Goal: Task Accomplishment & Management: Manage account settings

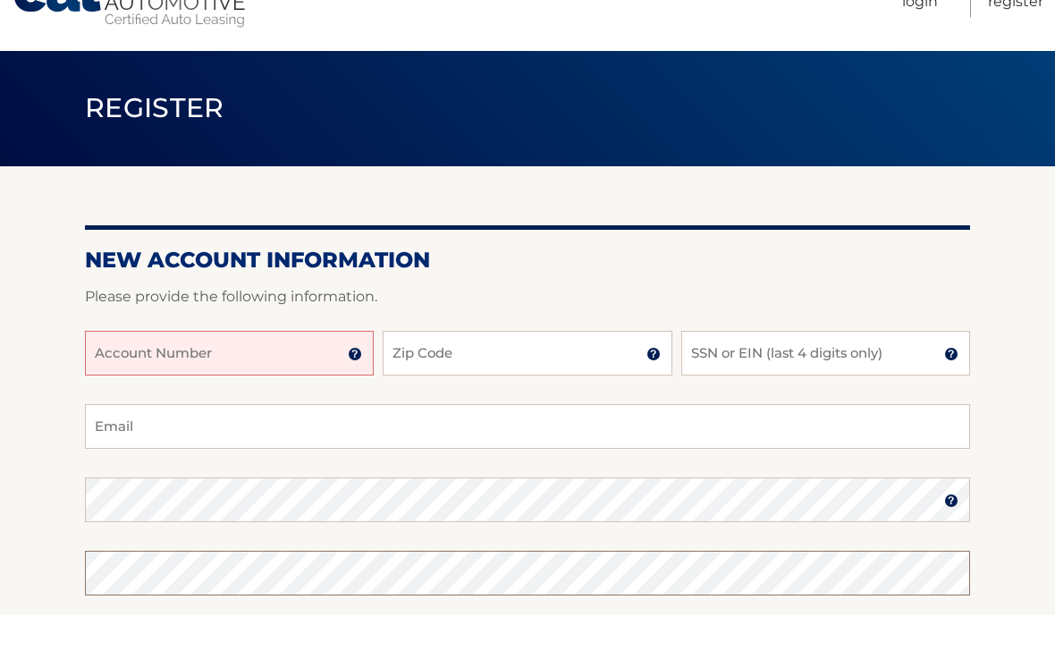
scroll to position [53, 0]
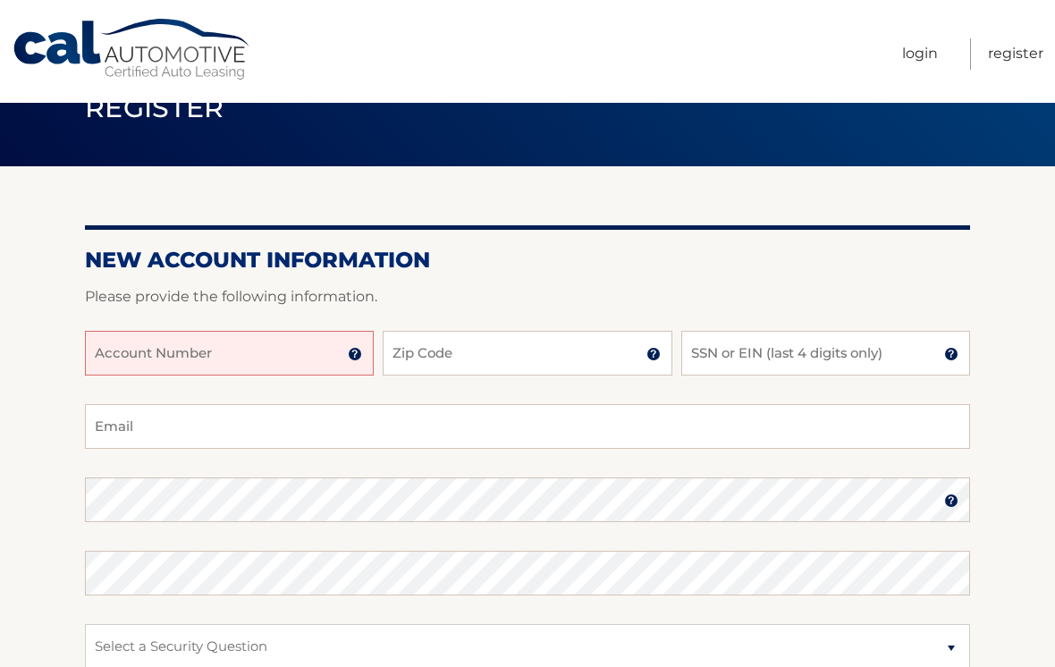
click at [272, 348] on input "Account Number" at bounding box center [229, 353] width 289 height 45
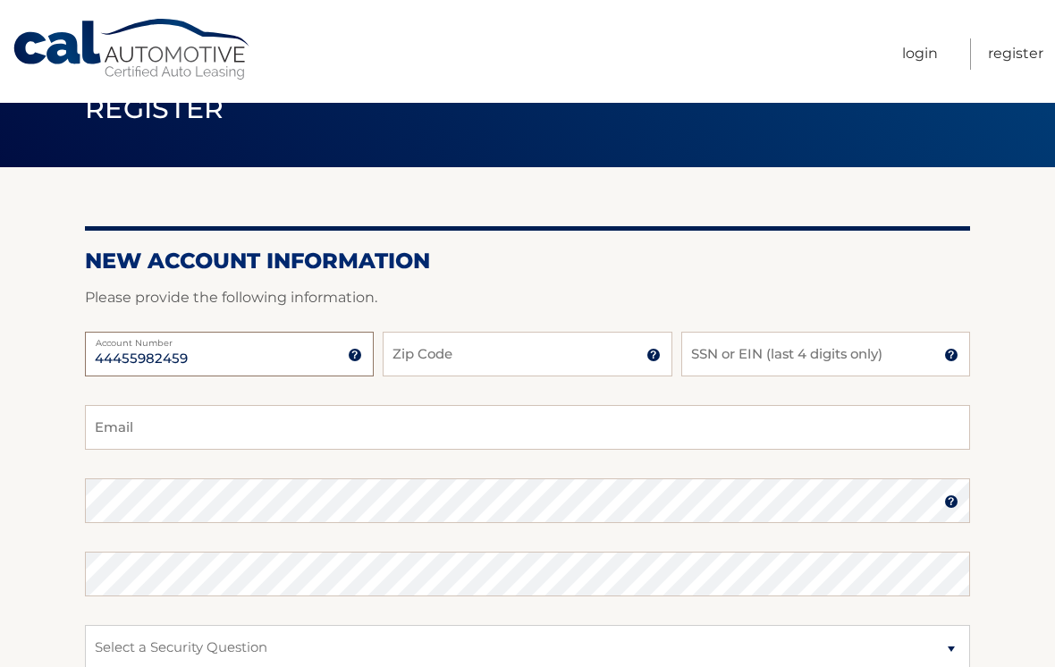
type input "44455982459"
click at [549, 348] on input "Zip Code" at bounding box center [527, 354] width 289 height 45
type input "33018"
click at [859, 353] on input "SSN or EIN (last 4 digits only)" at bounding box center [825, 354] width 289 height 45
type input "7"
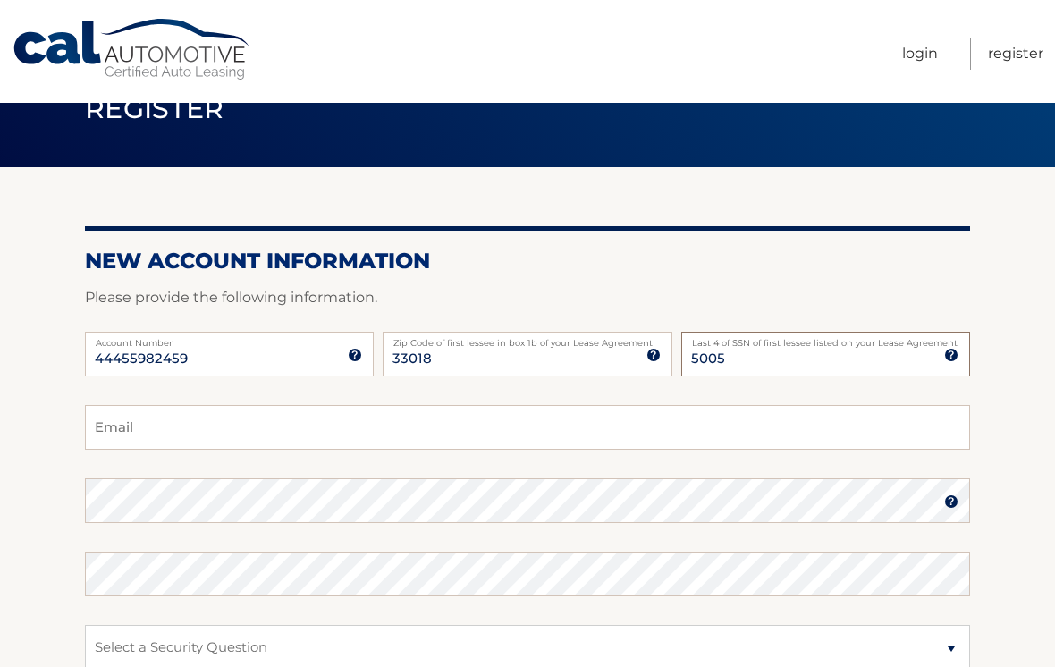
type input "5005"
click at [143, 410] on input "Email" at bounding box center [527, 427] width 885 height 45
type input "isotomy@aol.com"
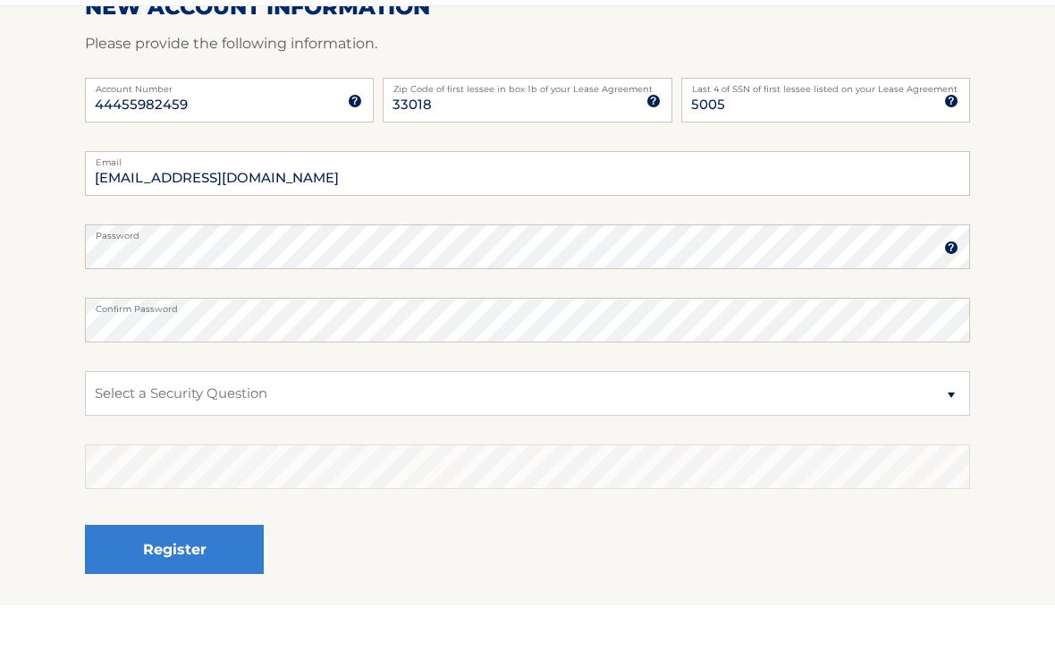
scroll to position [246, 0]
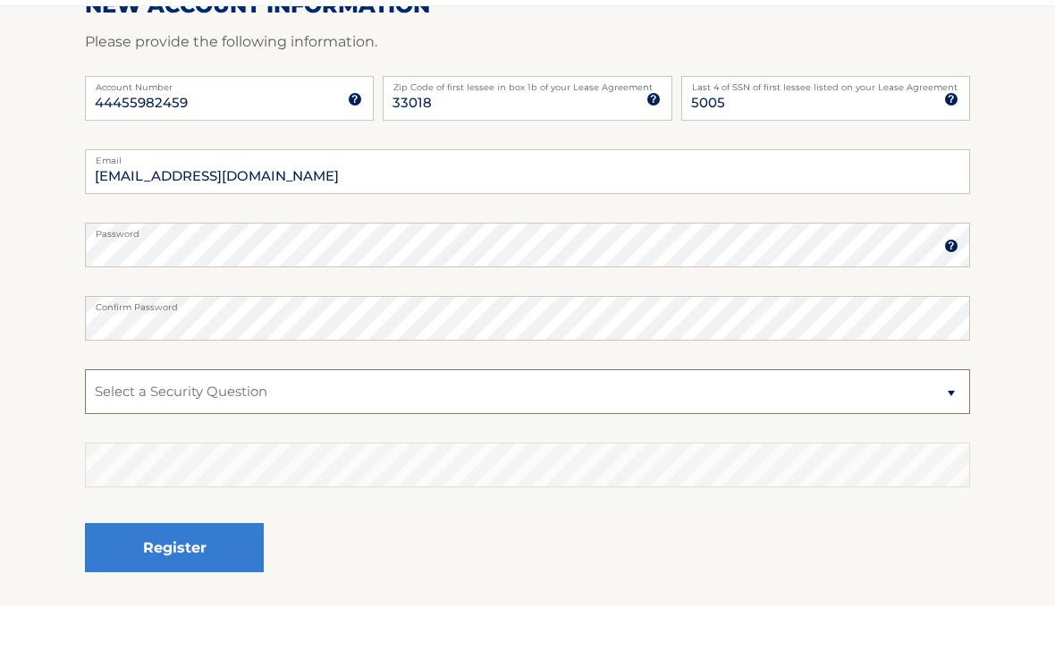
click at [159, 431] on select "Select a Security Question What was the name of your elementary school? What is…" at bounding box center [527, 453] width 885 height 45
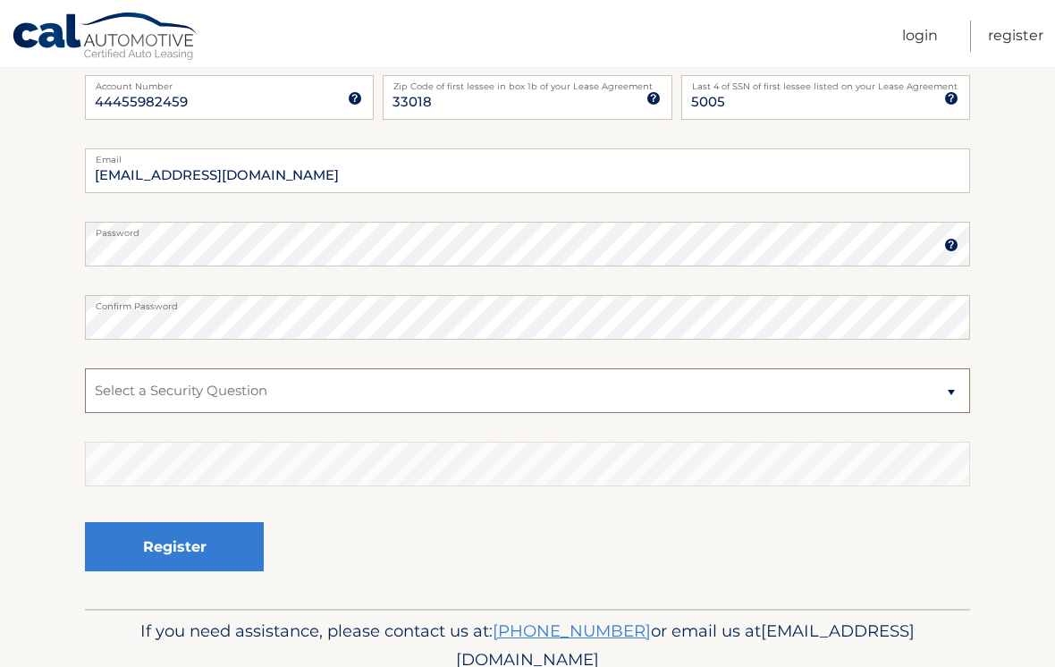
select select "1"
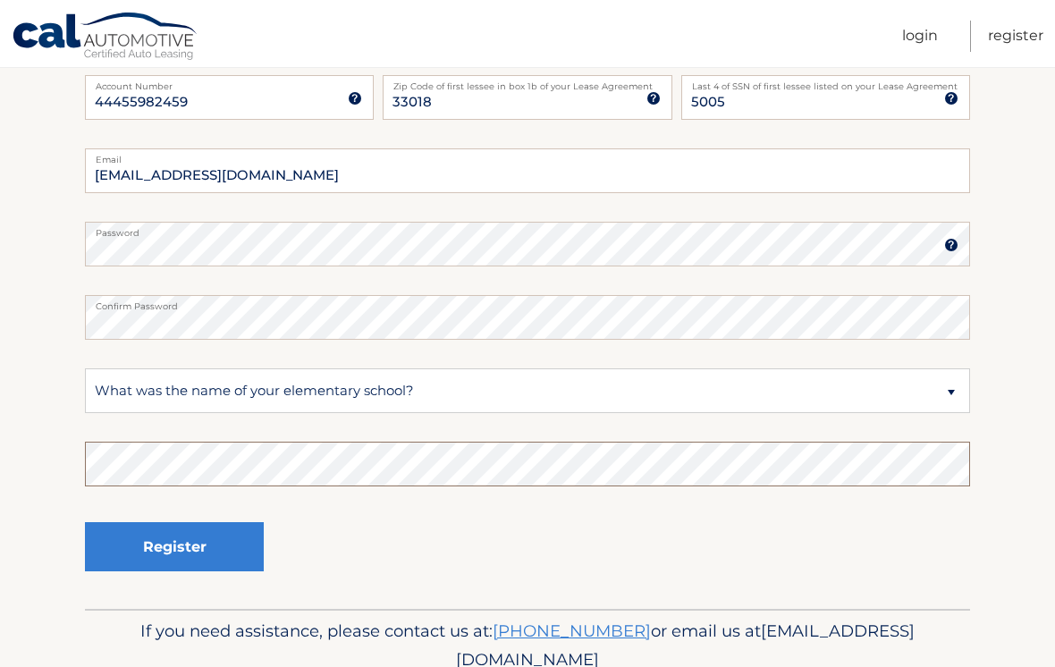
scroll to position [308, 0]
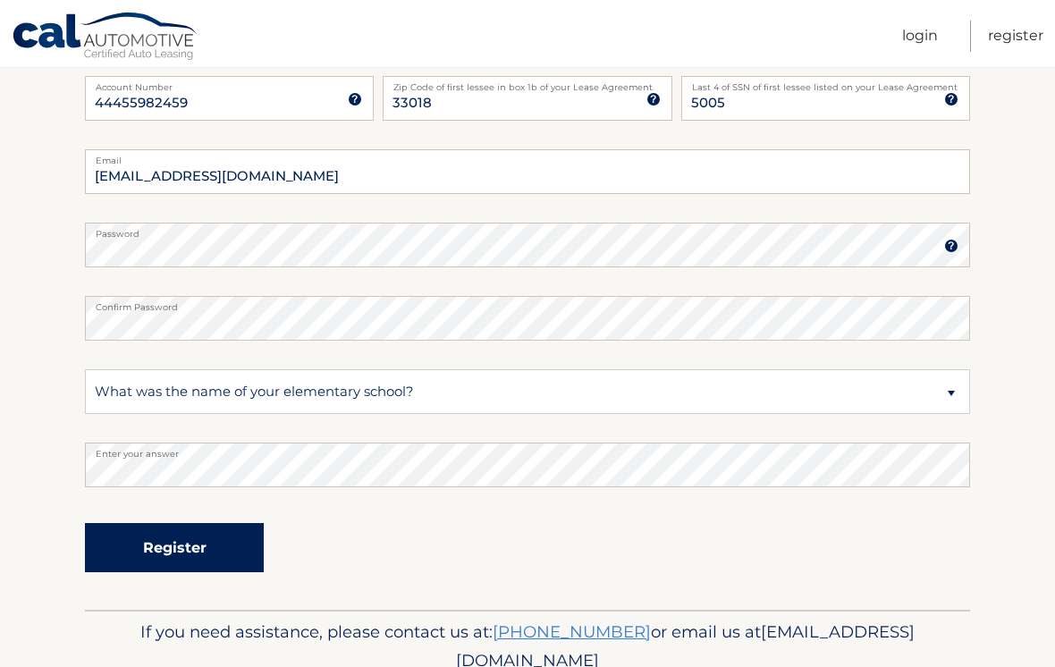
click at [192, 534] on button "Register" at bounding box center [174, 547] width 179 height 49
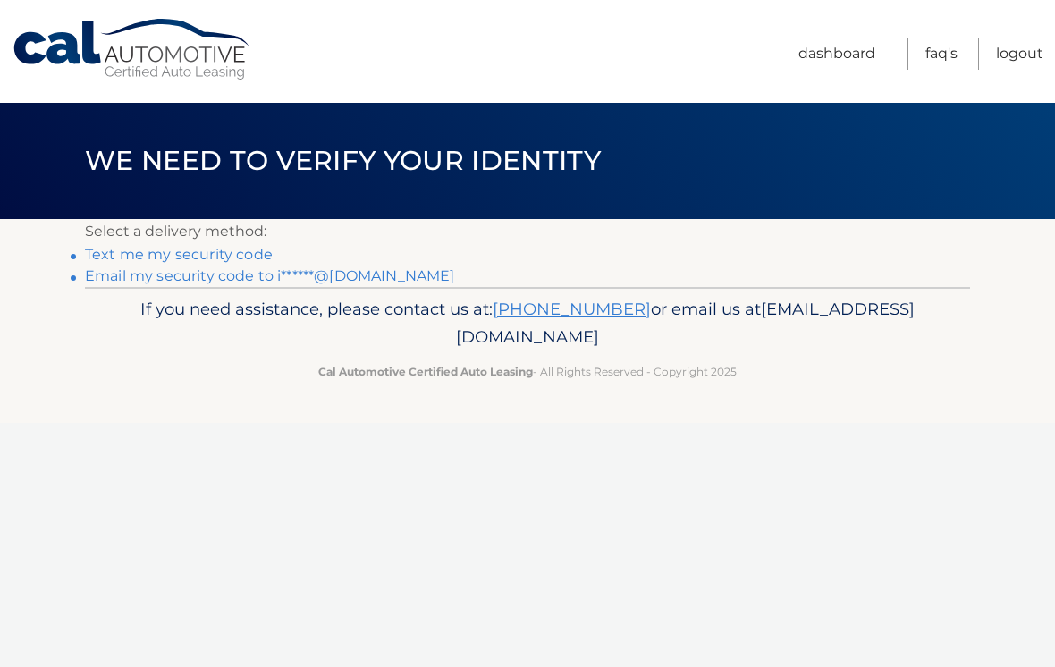
click at [226, 251] on link "Text me my security code" at bounding box center [179, 254] width 188 height 17
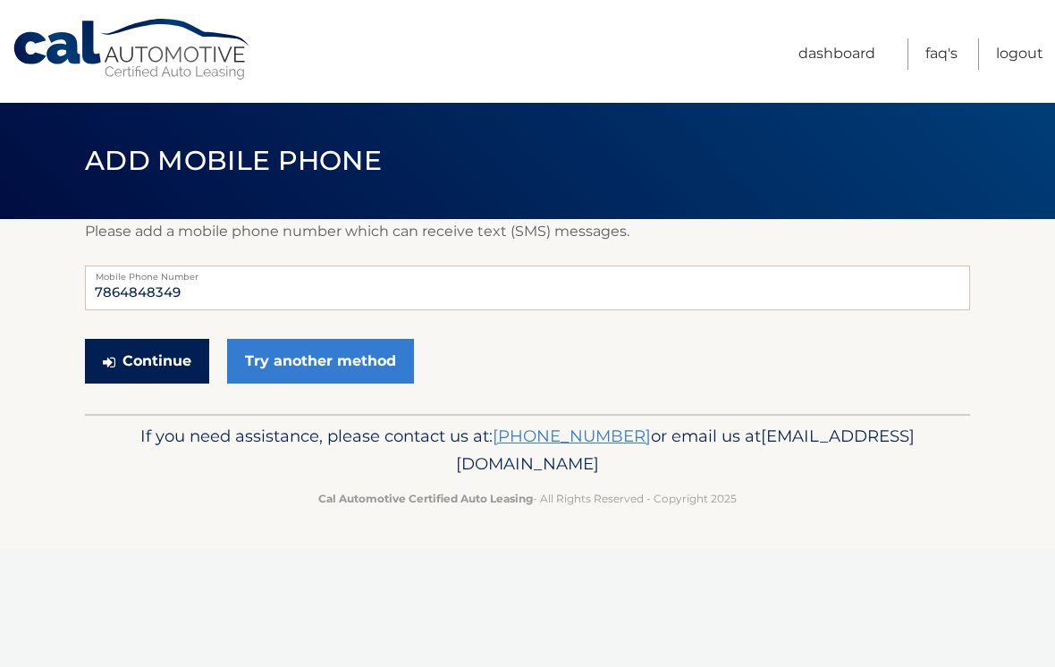
click at [151, 365] on button "Continue" at bounding box center [147, 361] width 124 height 45
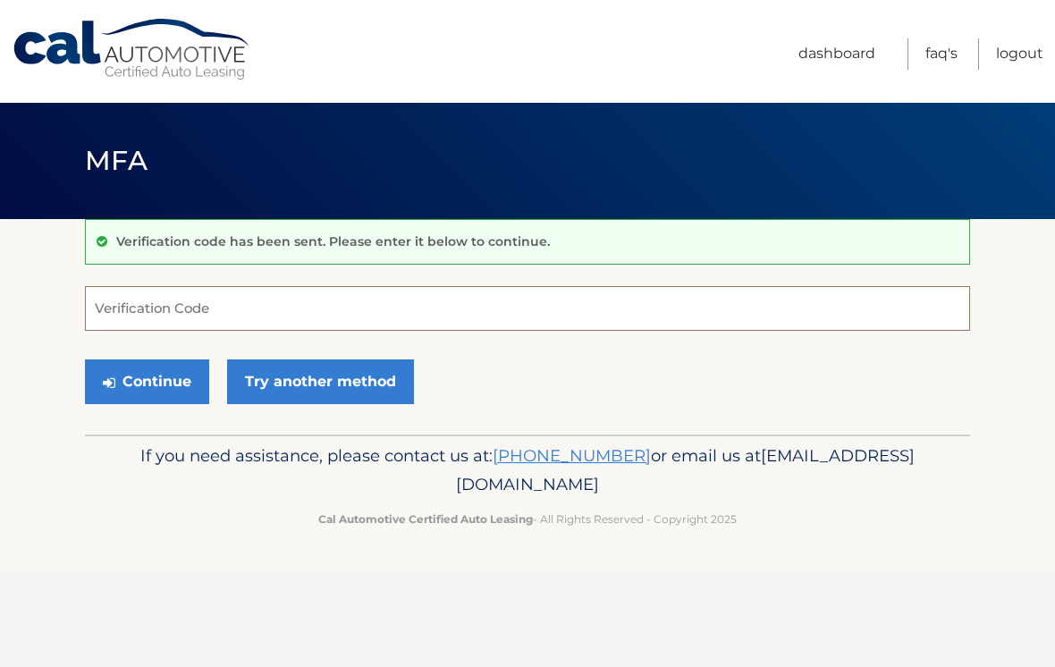
click at [188, 303] on input "Verification Code" at bounding box center [527, 308] width 885 height 45
paste input "4"
type input "444934"
click at [147, 381] on button "Continue" at bounding box center [147, 382] width 124 height 45
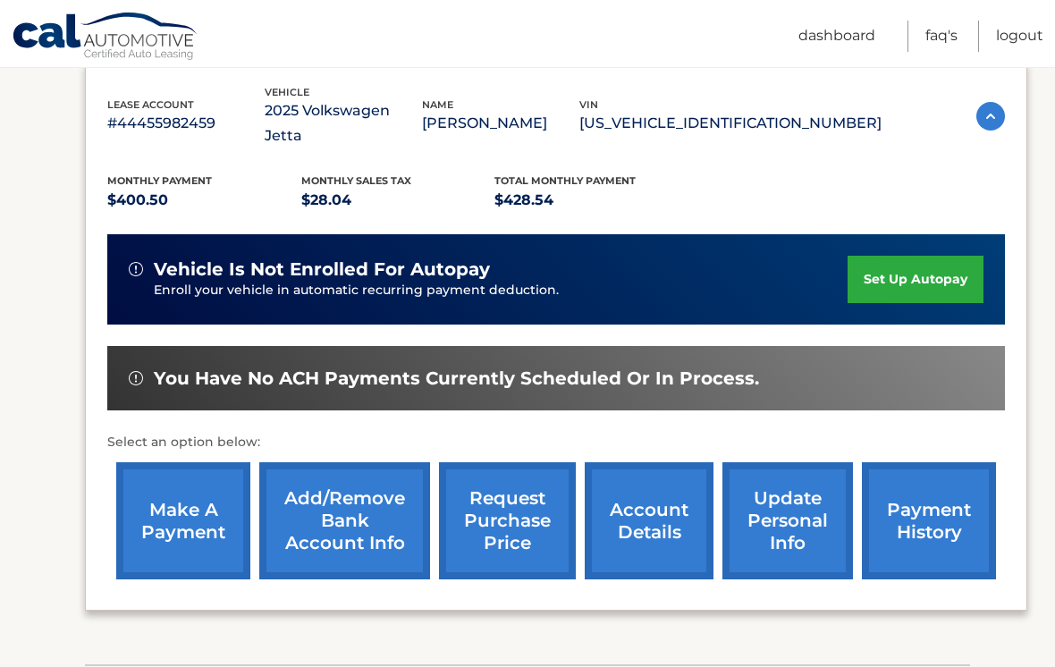
scroll to position [301, 0]
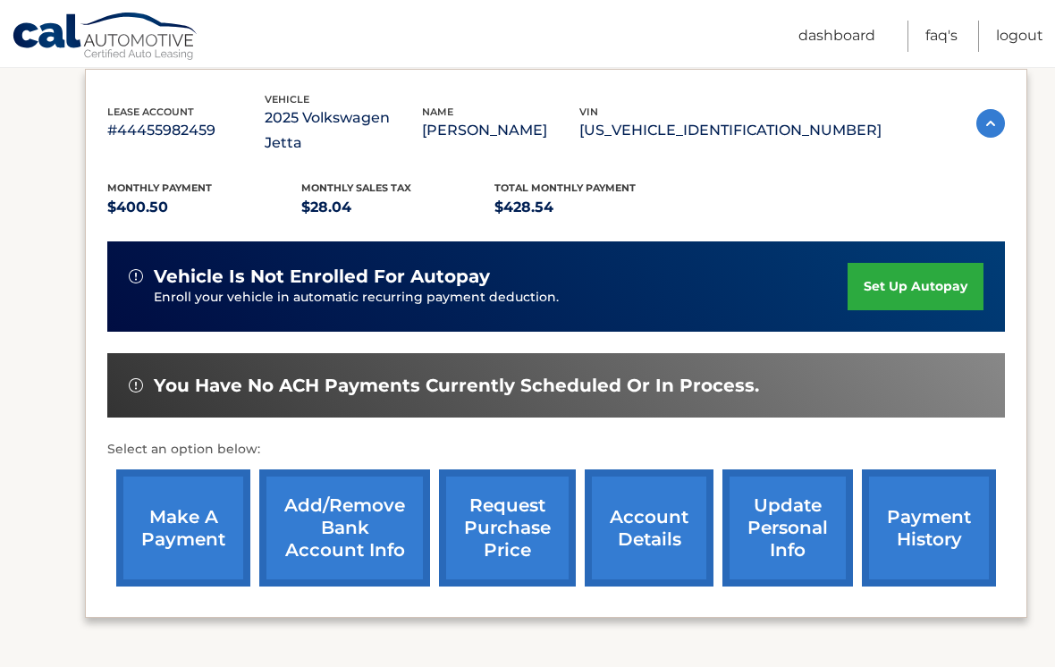
click at [926, 263] on link "set up autopay" at bounding box center [916, 286] width 136 height 47
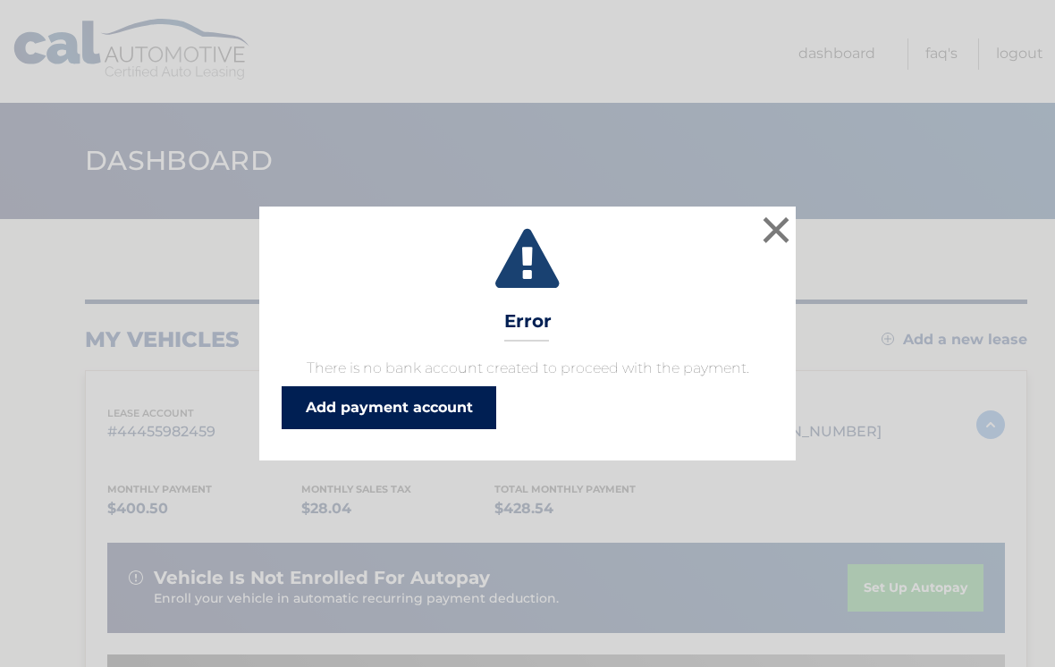
click at [357, 391] on link "Add payment account" at bounding box center [389, 407] width 215 height 43
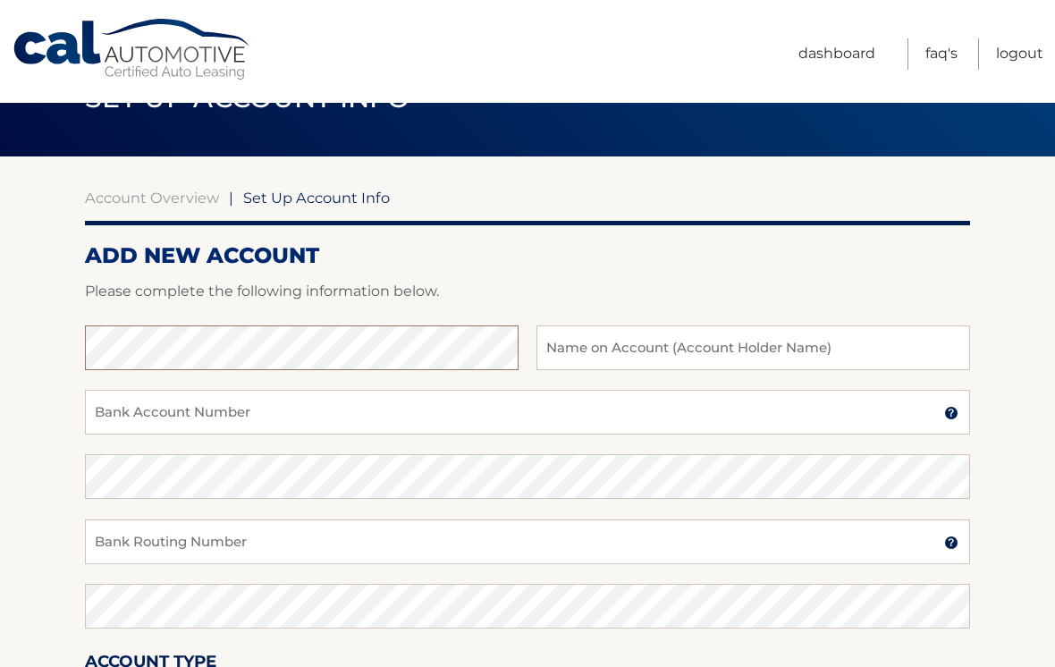
scroll to position [62, 0]
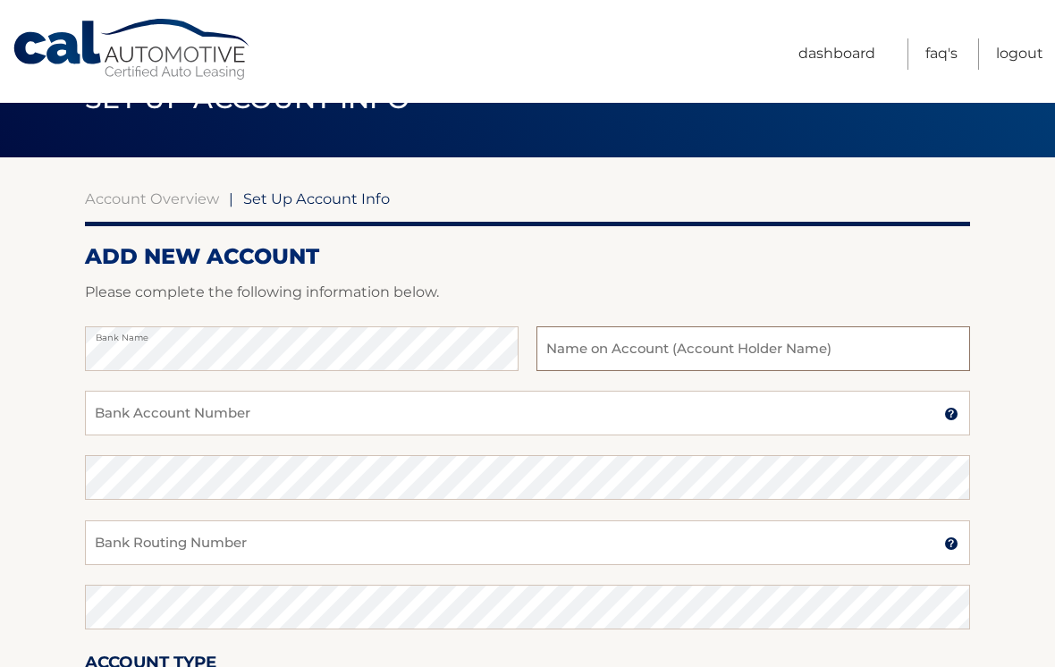
click at [889, 354] on input "text" at bounding box center [754, 348] width 434 height 45
type input "t"
type input "Thomas Sanchez"
click at [360, 420] on input "Bank Account Number" at bounding box center [527, 413] width 885 height 45
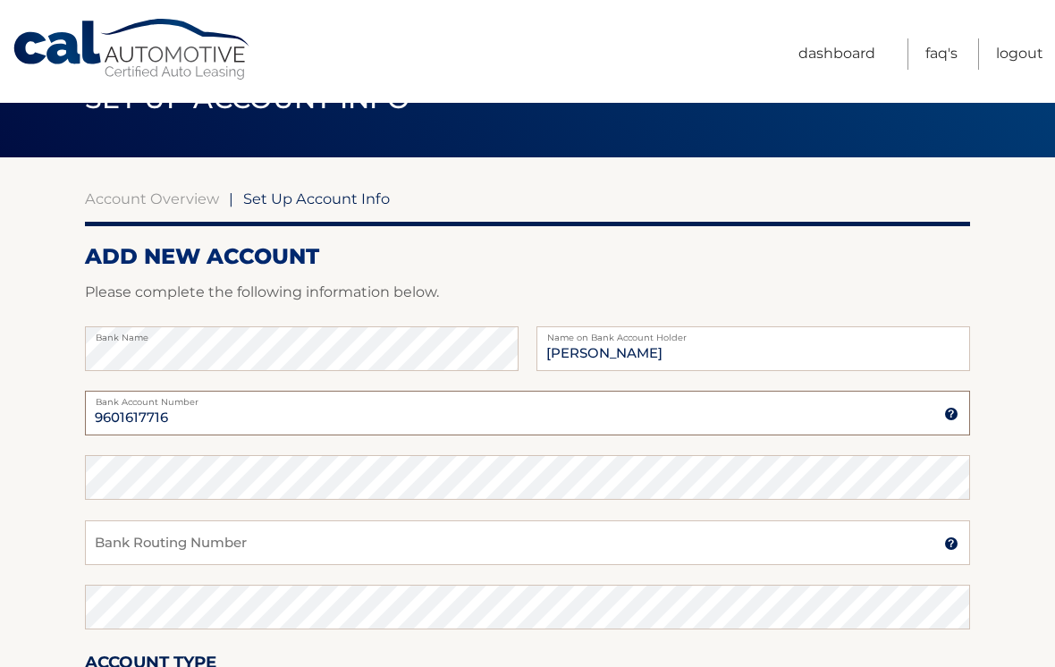
type input "9601617716"
click at [909, 532] on input "Bank Routing Number" at bounding box center [527, 542] width 885 height 45
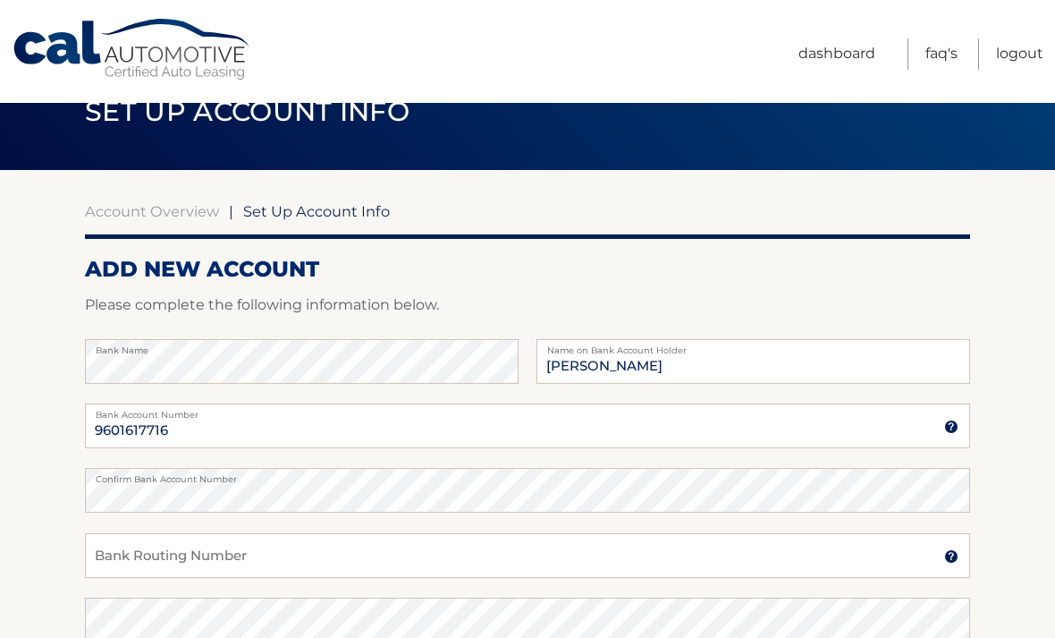
scroll to position [48, 0]
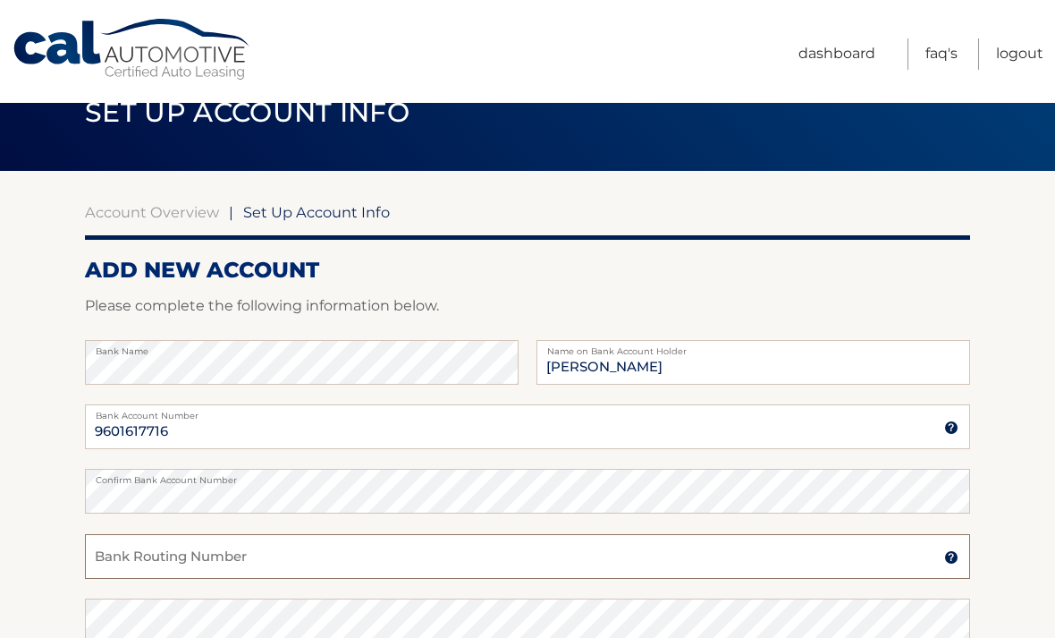
click at [216, 554] on input "Bank Routing Number" at bounding box center [527, 556] width 885 height 45
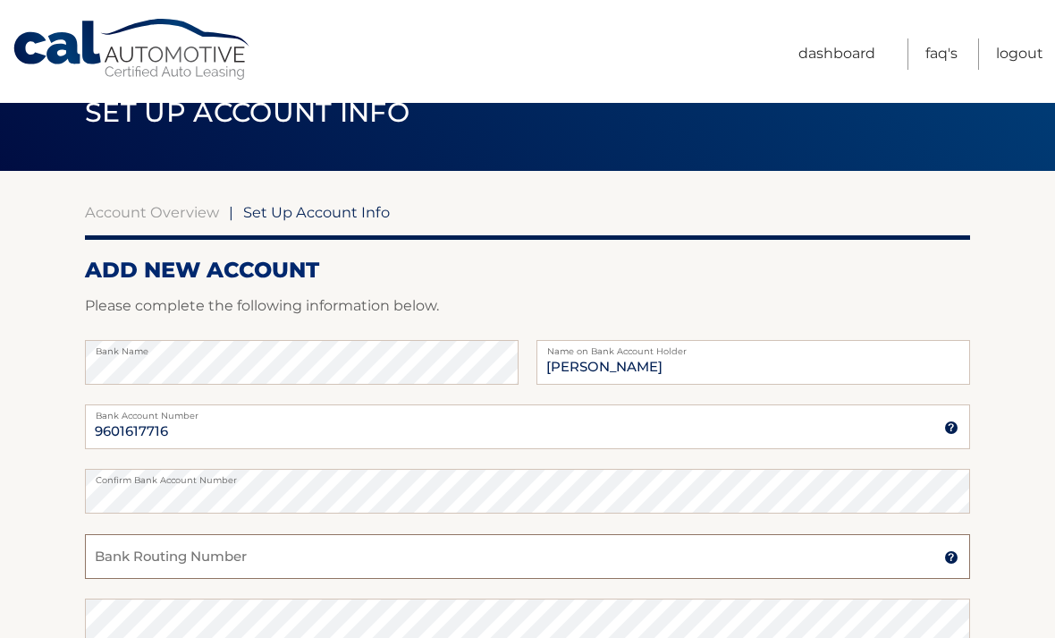
paste input "062005690"
type input "062005690"
click at [289, 589] on div "Cal Automotive Menu Dashboard FAQ's Logout |" at bounding box center [527, 271] width 1055 height 638
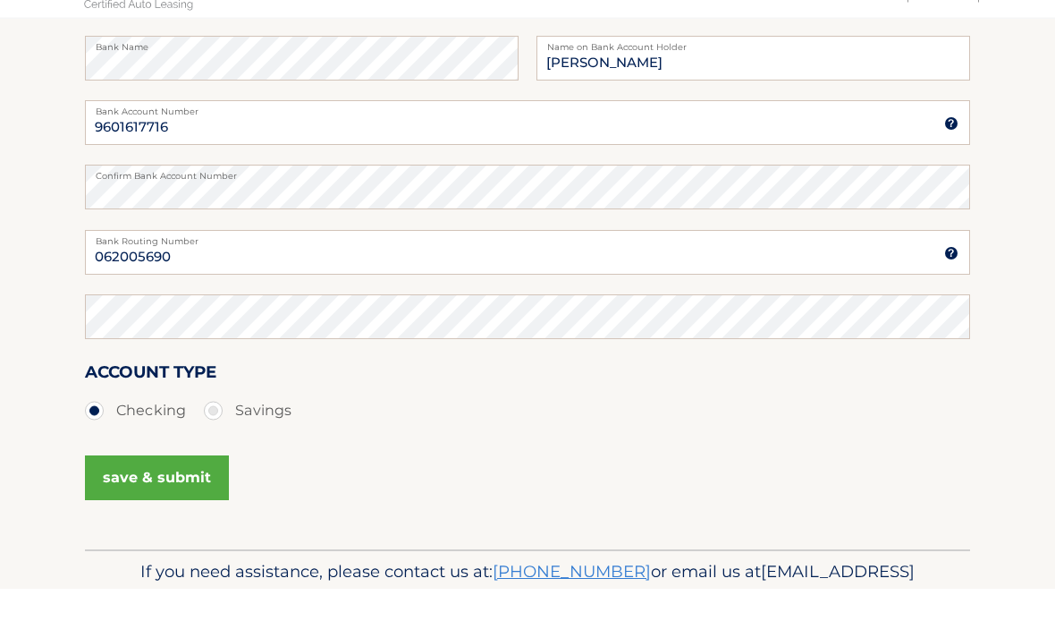
scroll to position [340, 0]
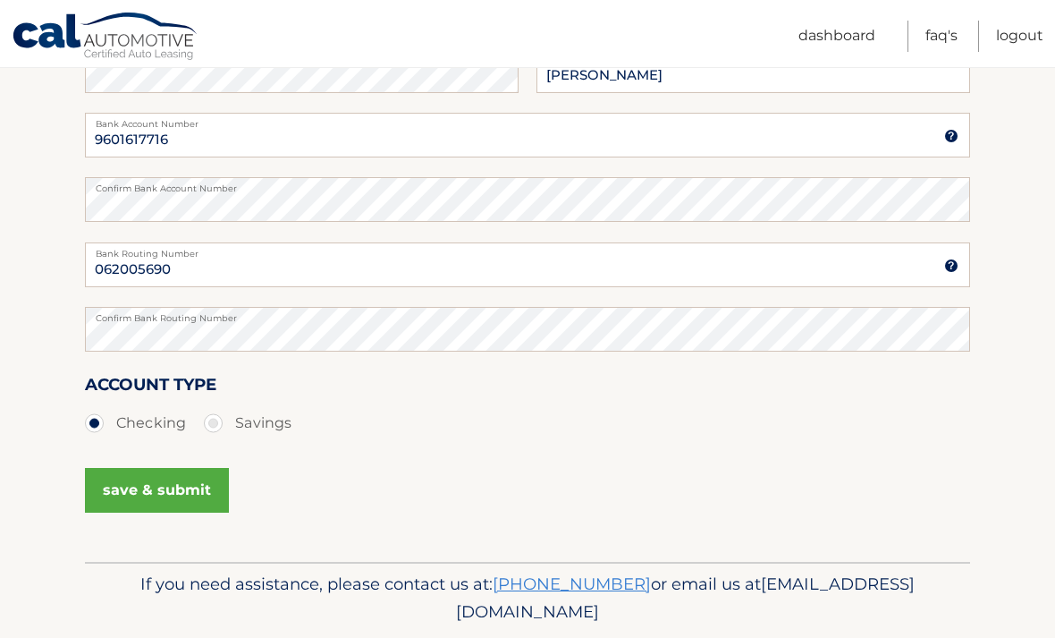
click at [141, 497] on button "save & submit" at bounding box center [157, 490] width 144 height 45
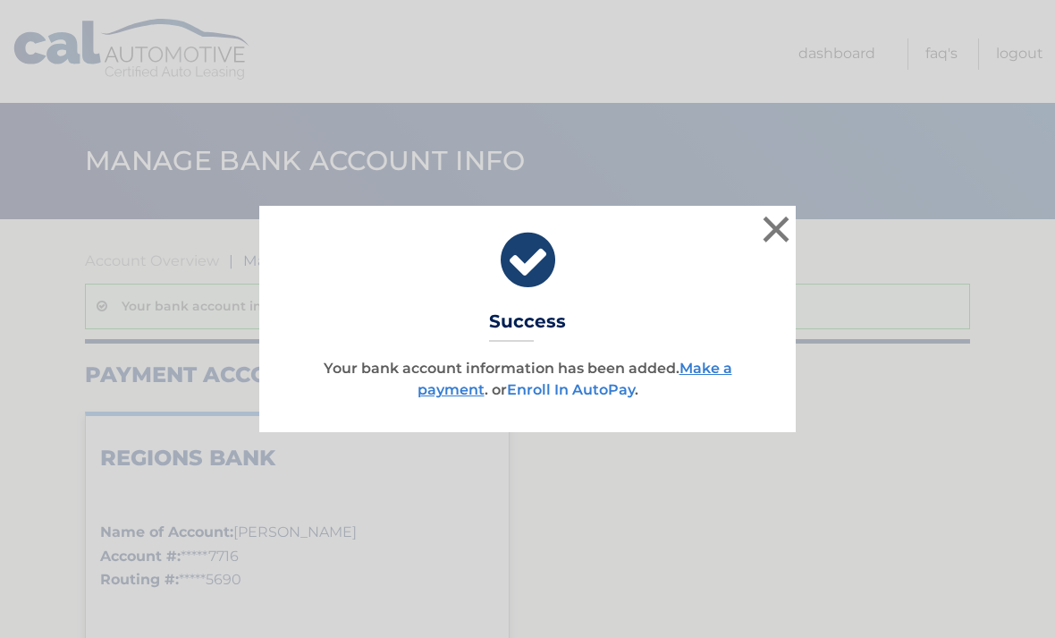
click at [562, 395] on link "Enroll In AutoPay" at bounding box center [571, 389] width 128 height 17
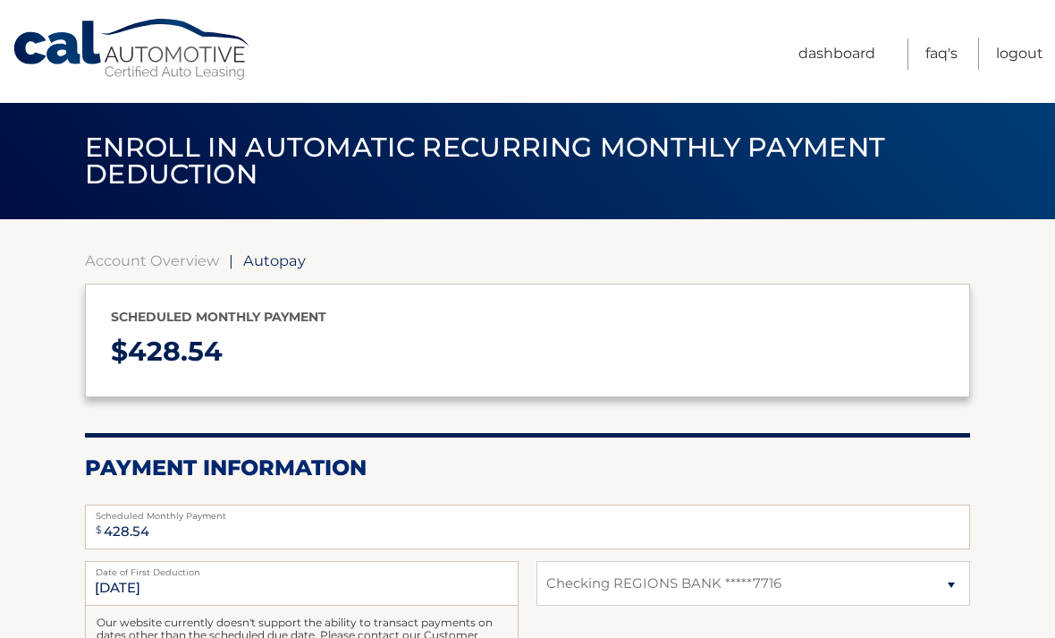
select select "YmYxYThhMTctNDFhZC00ODQ5LWE4ZDAtZDUwYjZlOTA2YjBm"
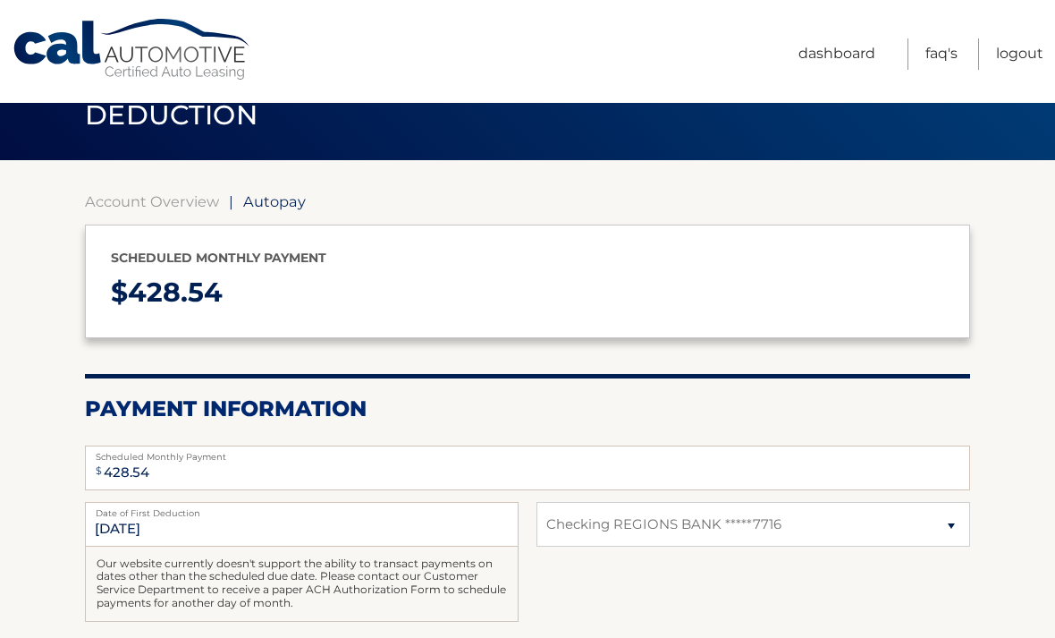
scroll to position [199, 0]
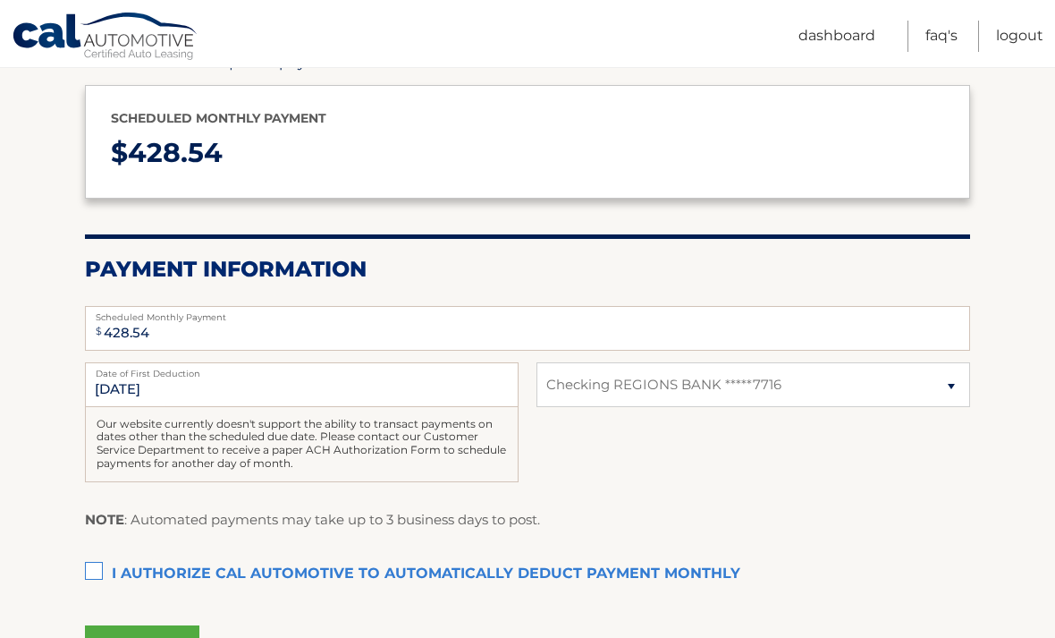
click at [562, 453] on div "9/21/2025 Date of First Deduction Our website currently doesn't support the abi…" at bounding box center [527, 432] width 885 height 140
click at [98, 569] on label "I authorize cal automotive to automatically deduct payment monthly This checkbo…" at bounding box center [527, 574] width 885 height 36
click at [0, 0] on input "I authorize cal automotive to automatically deduct payment monthly This checkbo…" at bounding box center [0, 0] width 0 height 0
click at [138, 637] on button "Submit" at bounding box center [142, 646] width 114 height 43
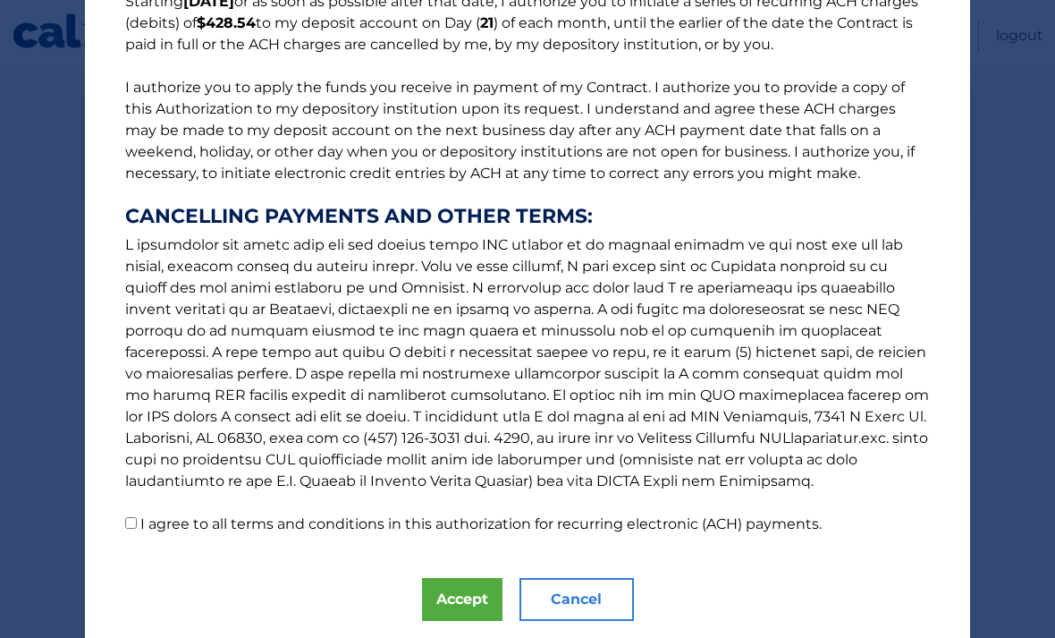
scroll to position [172, 0]
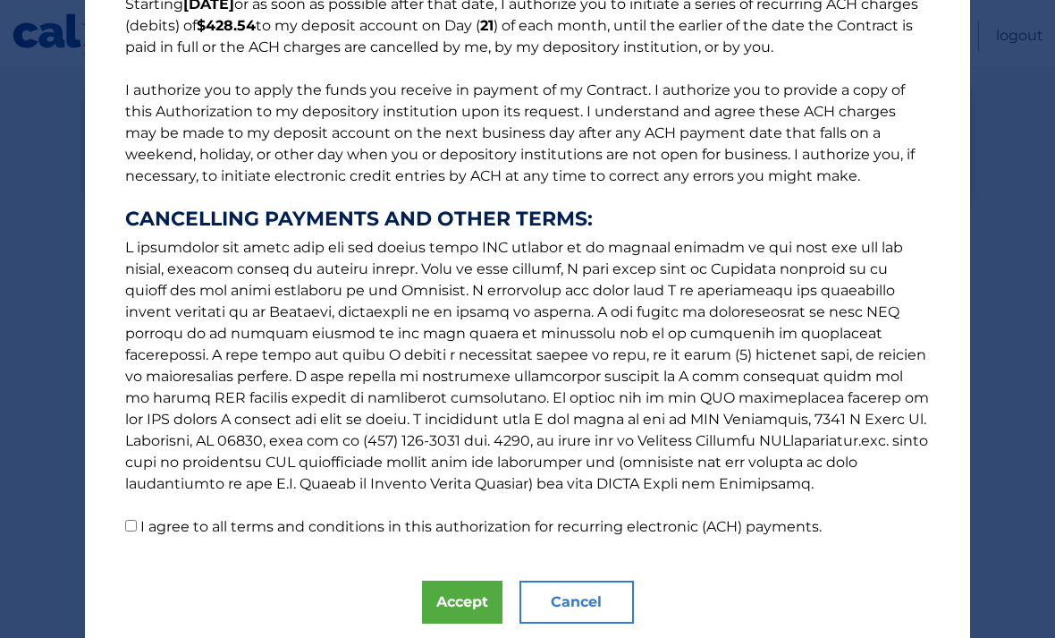
click at [143, 520] on label "I agree to all terms and conditions in this authorization for recurring electro…" at bounding box center [480, 526] width 681 height 17
click at [137, 520] on input "I agree to all terms and conditions in this authorization for recurring electro…" at bounding box center [131, 526] width 12 height 12
checkbox input "true"
click at [458, 597] on button "Accept" at bounding box center [462, 601] width 80 height 43
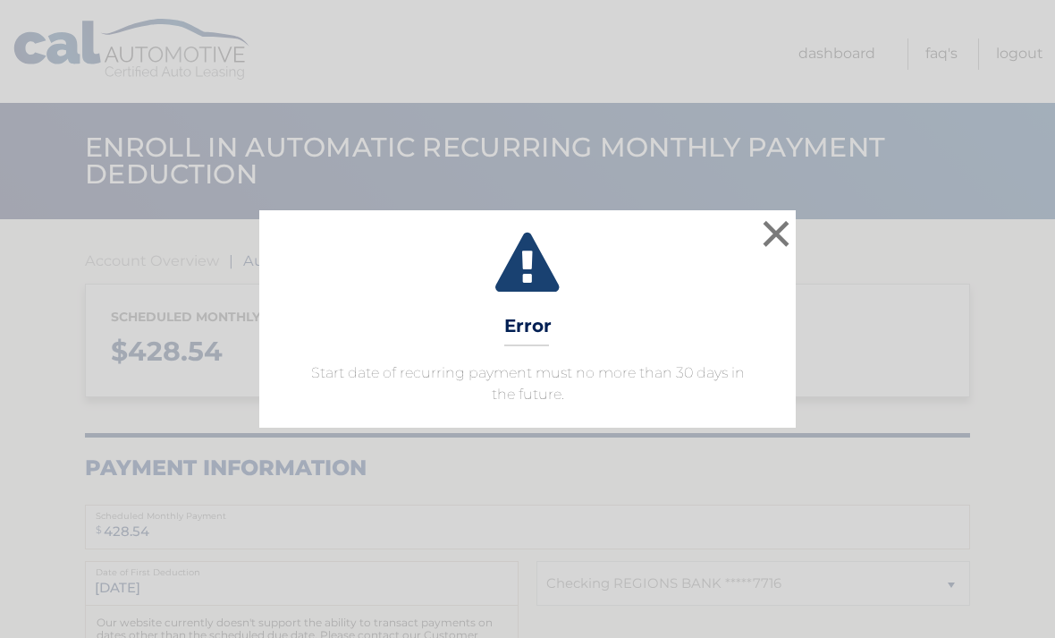
select select "YmYxYThhMTctNDFhZC00ODQ5LWE4ZDAtZDUwYjZlOTA2YjBm"
click at [780, 228] on button "×" at bounding box center [776, 234] width 36 height 36
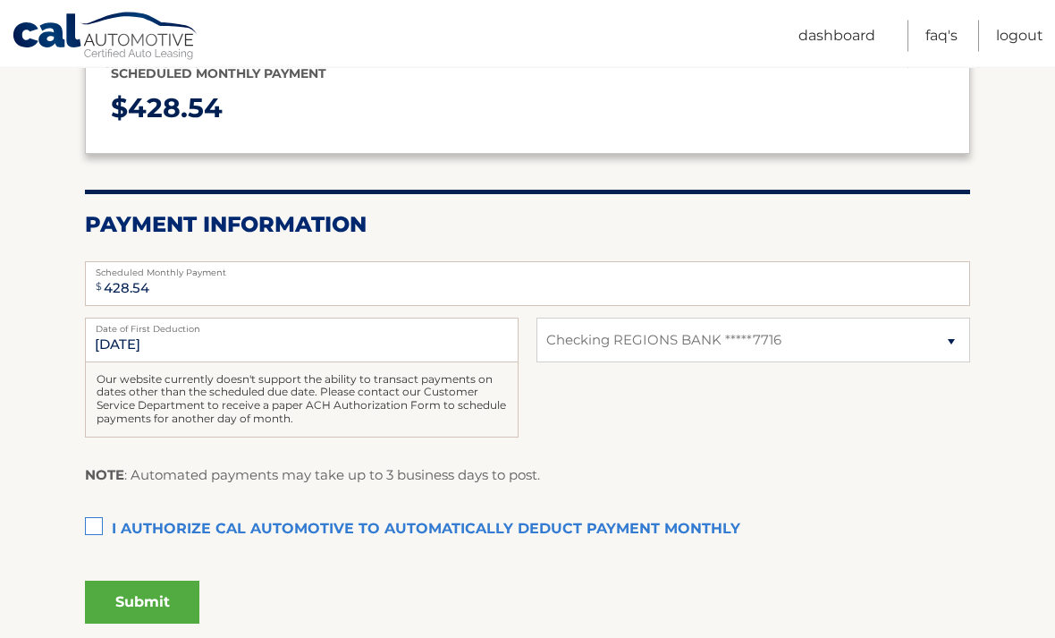
scroll to position [244, 0]
click at [95, 519] on label "I authorize cal automotive to automatically deduct payment monthly This checkbo…" at bounding box center [527, 529] width 885 height 36
click at [0, 0] on input "I authorize cal automotive to automatically deduct payment monthly This checkbo…" at bounding box center [0, 0] width 0 height 0
click at [110, 595] on button "Submit" at bounding box center [142, 601] width 114 height 43
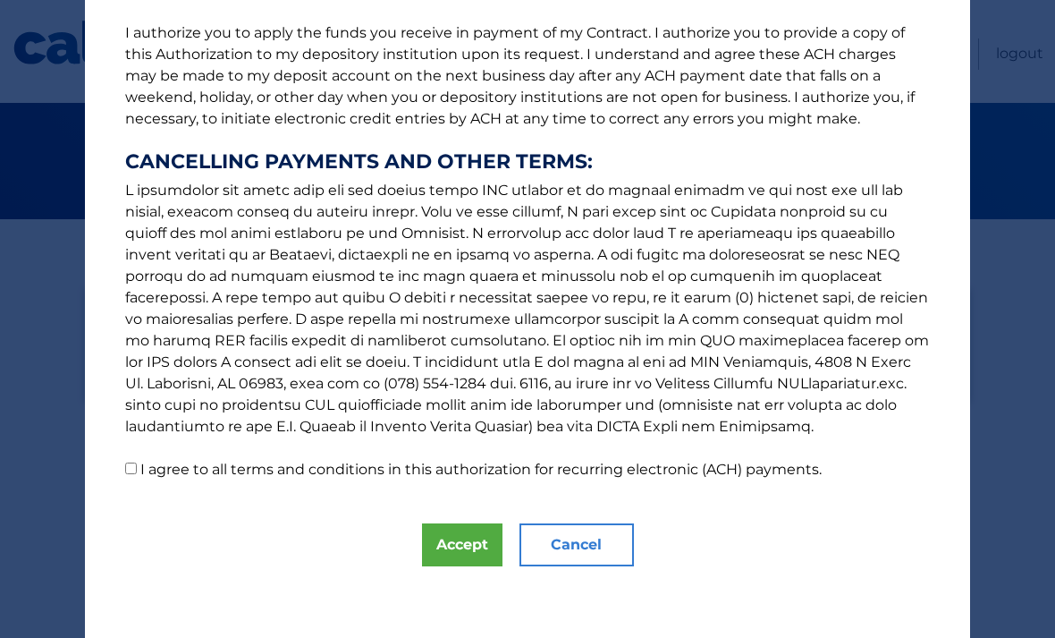
scroll to position [229, 0]
click at [125, 470] on input "I agree to all terms and conditions in this authorization for recurring electro…" at bounding box center [131, 468] width 12 height 12
checkbox input "true"
click at [459, 544] on button "Accept" at bounding box center [462, 544] width 80 height 43
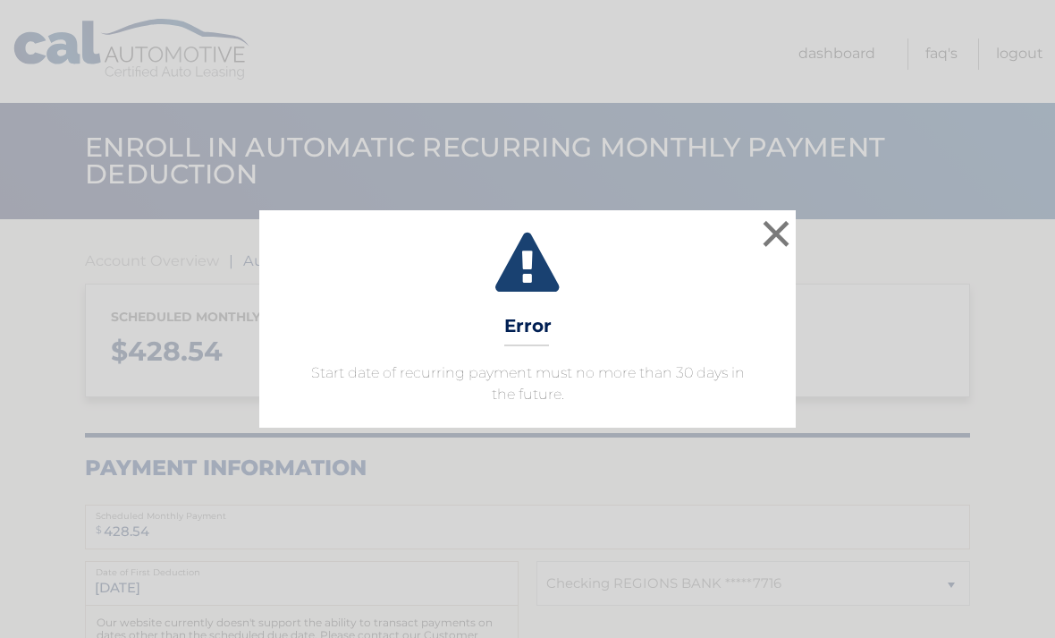
select select "YmYxYThhMTctNDFhZC00ODQ5LWE4ZDAtZDUwYjZlOTA2YjBm"
click at [776, 220] on button "×" at bounding box center [776, 234] width 36 height 36
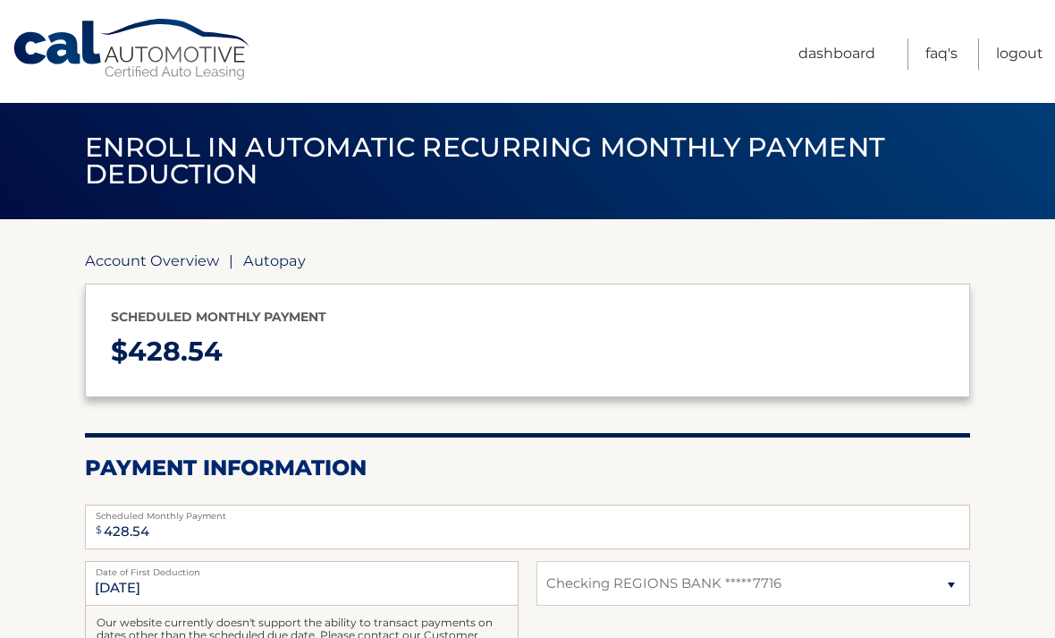
click at [147, 260] on link "Account Overview" at bounding box center [152, 260] width 134 height 18
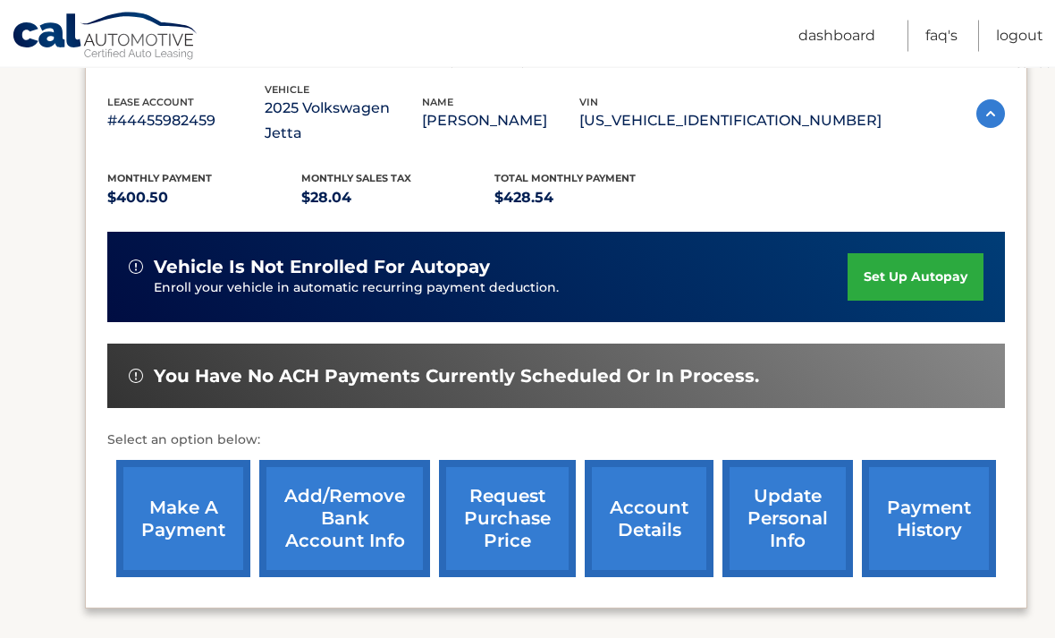
scroll to position [311, 0]
click at [173, 487] on link "make a payment" at bounding box center [183, 518] width 134 height 117
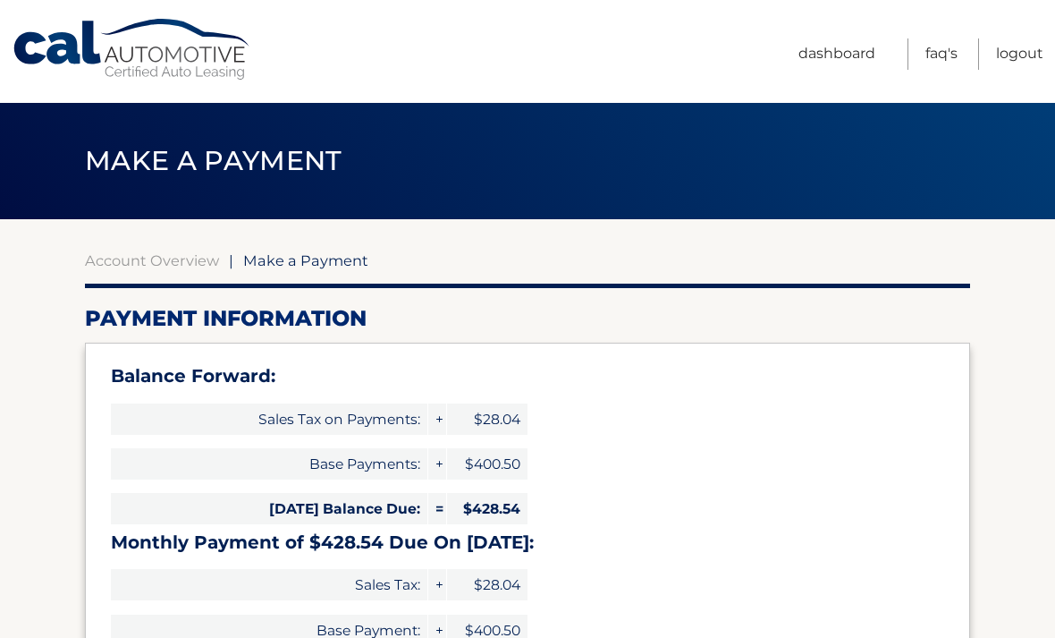
select select "YmYxYThhMTctNDFhZC00ODQ5LWE4ZDAtZDUwYjZlOTA2YjBm"
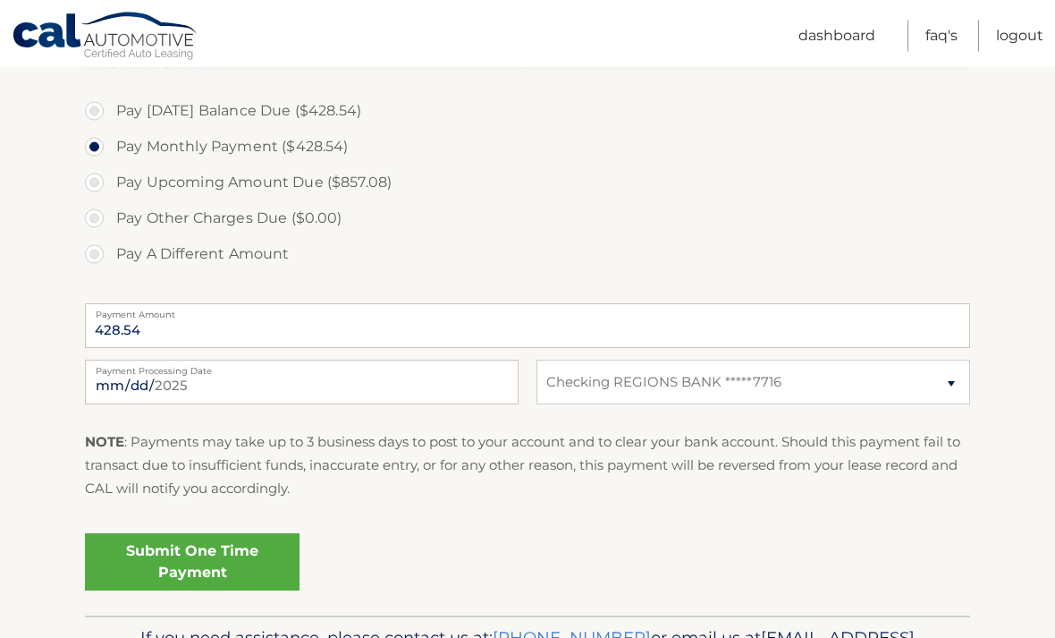
scroll to position [647, 0]
click at [123, 552] on link "Submit One Time Payment" at bounding box center [192, 561] width 215 height 57
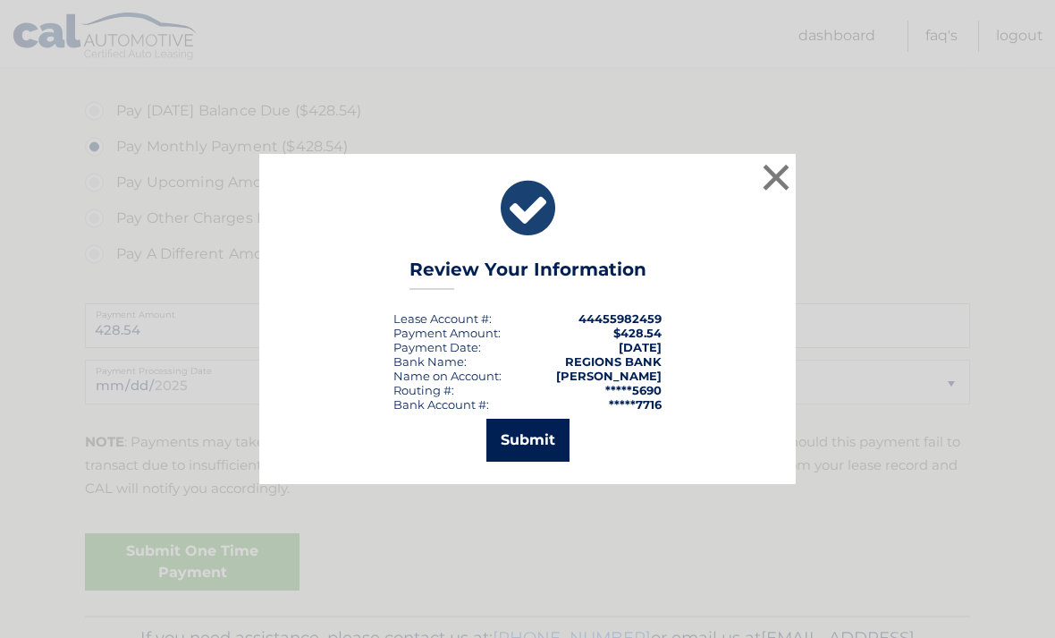
click at [526, 461] on button "Submit" at bounding box center [528, 440] width 83 height 43
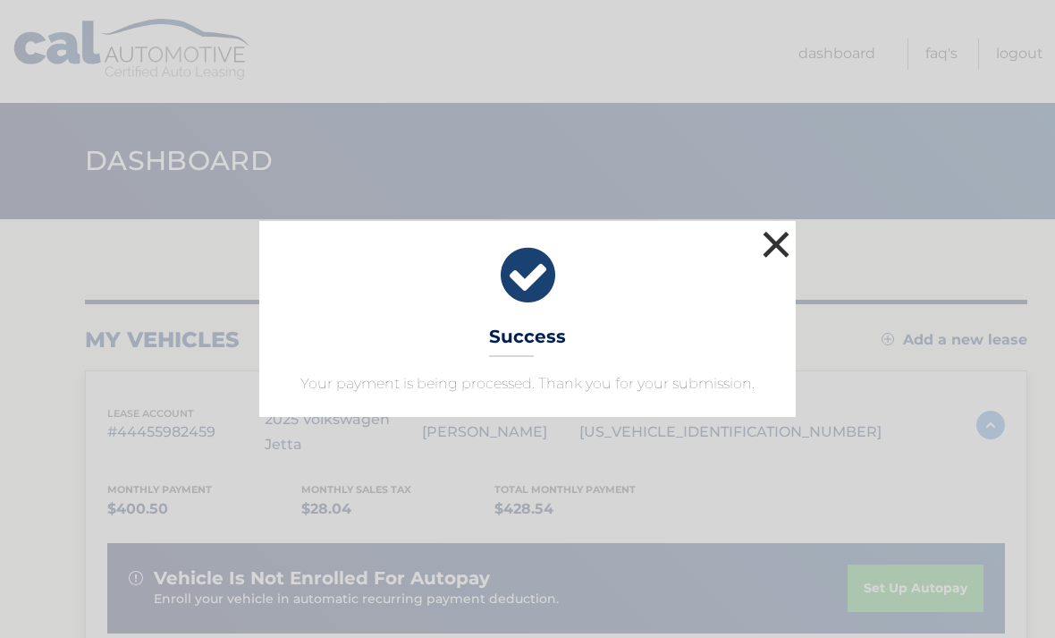
click at [777, 244] on button "×" at bounding box center [776, 244] width 36 height 36
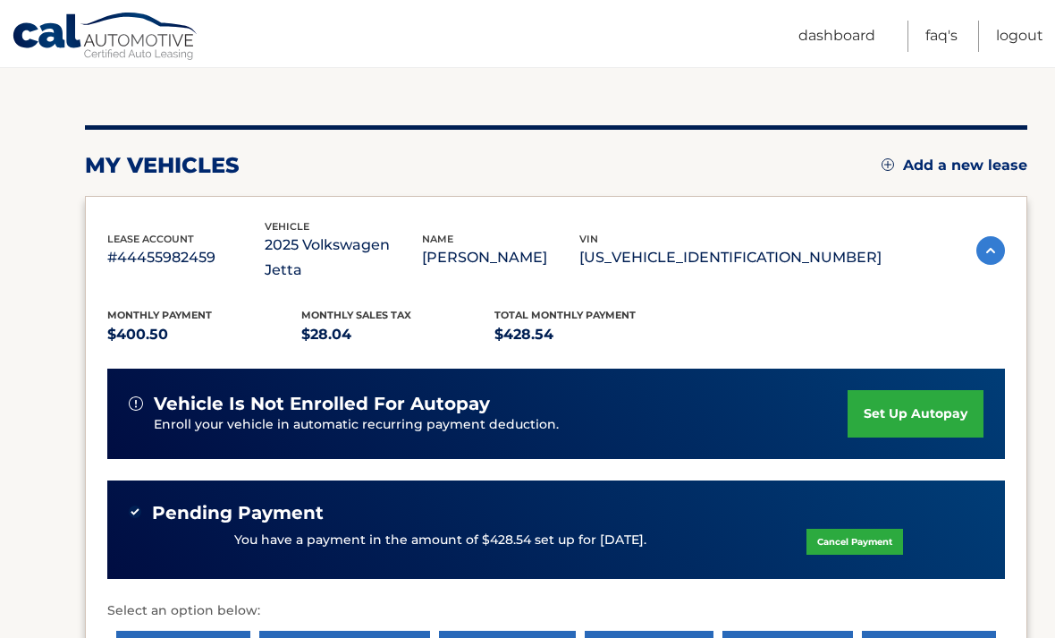
scroll to position [173, 0]
click at [945, 391] on link "set up autopay" at bounding box center [916, 414] width 136 height 47
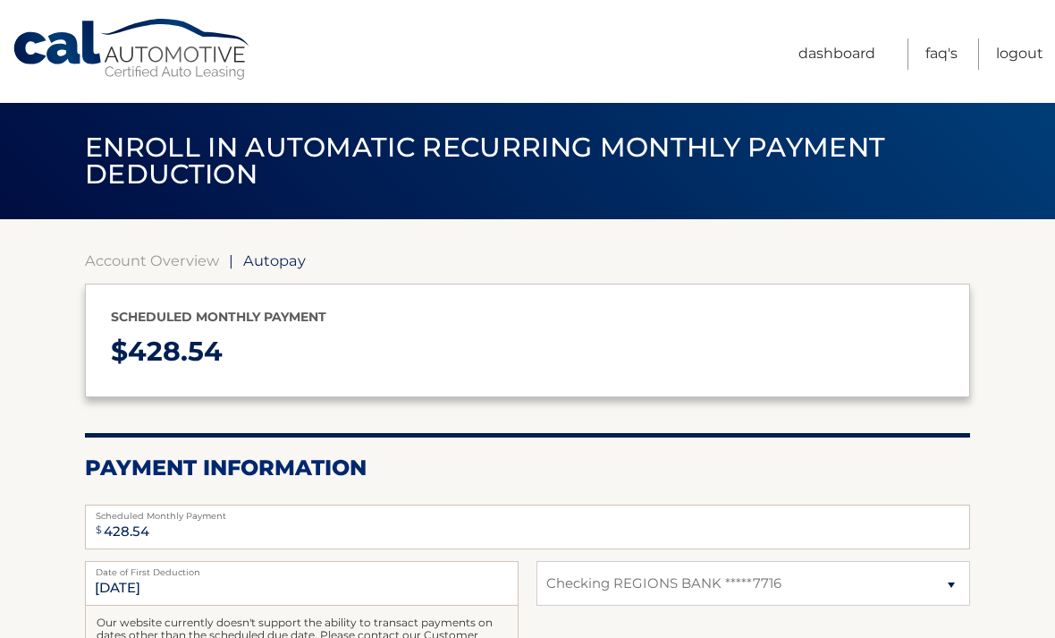
select select "YmYxYThhMTctNDFhZC00ODQ5LWE4ZDAtZDUwYjZlOTA2YjBm"
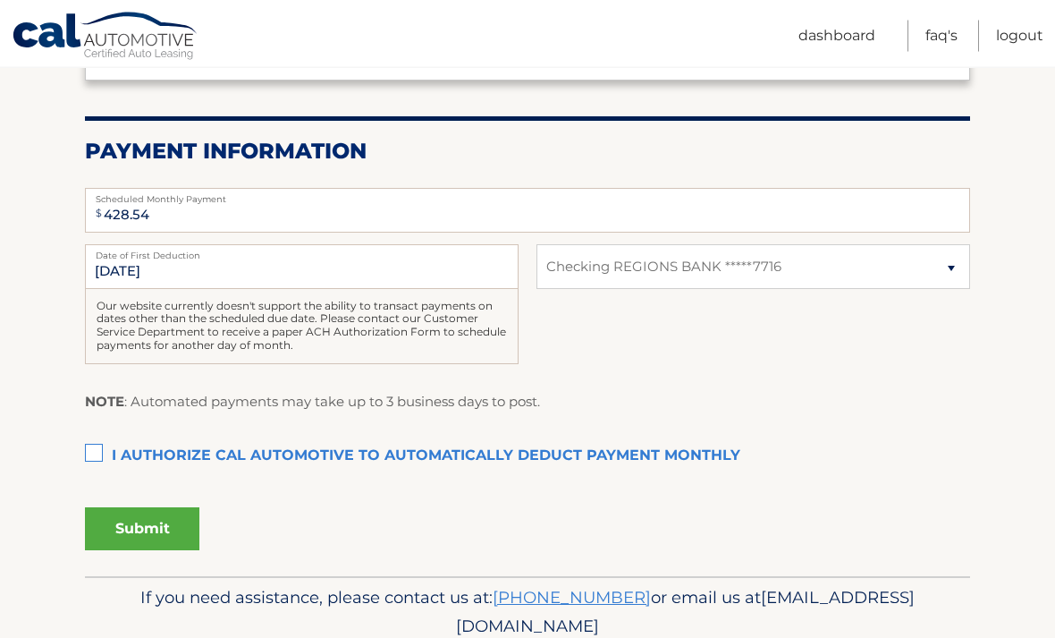
scroll to position [317, 0]
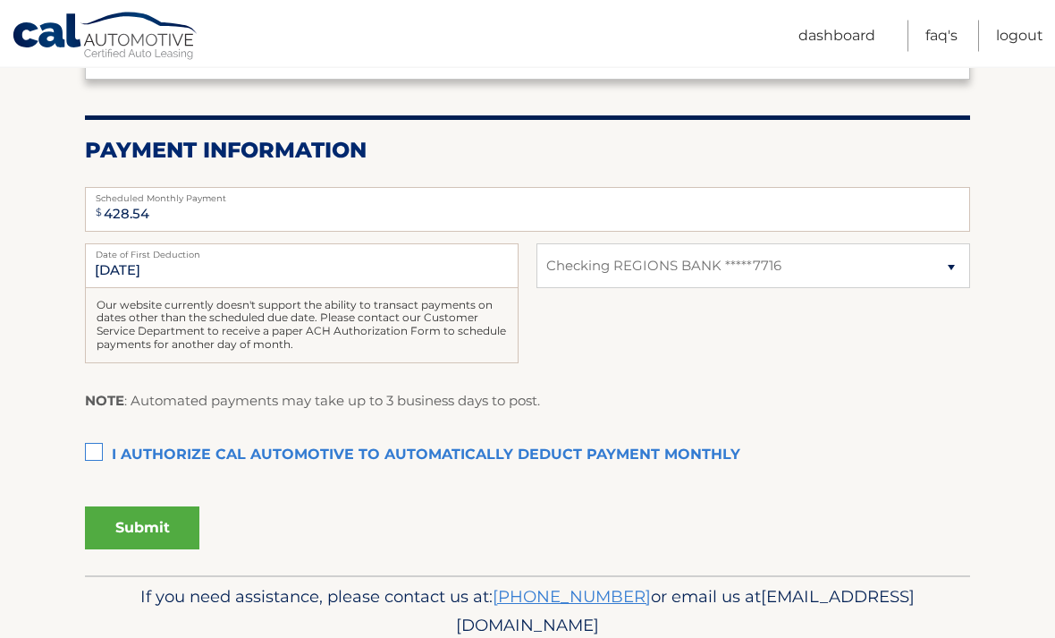
click at [92, 453] on label "I authorize cal automotive to automatically deduct payment monthly This checkbo…" at bounding box center [527, 456] width 885 height 36
click at [0, 0] on input "I authorize cal automotive to automatically deduct payment monthly This checkbo…" at bounding box center [0, 0] width 0 height 0
click at [137, 528] on button "Submit" at bounding box center [142, 527] width 114 height 43
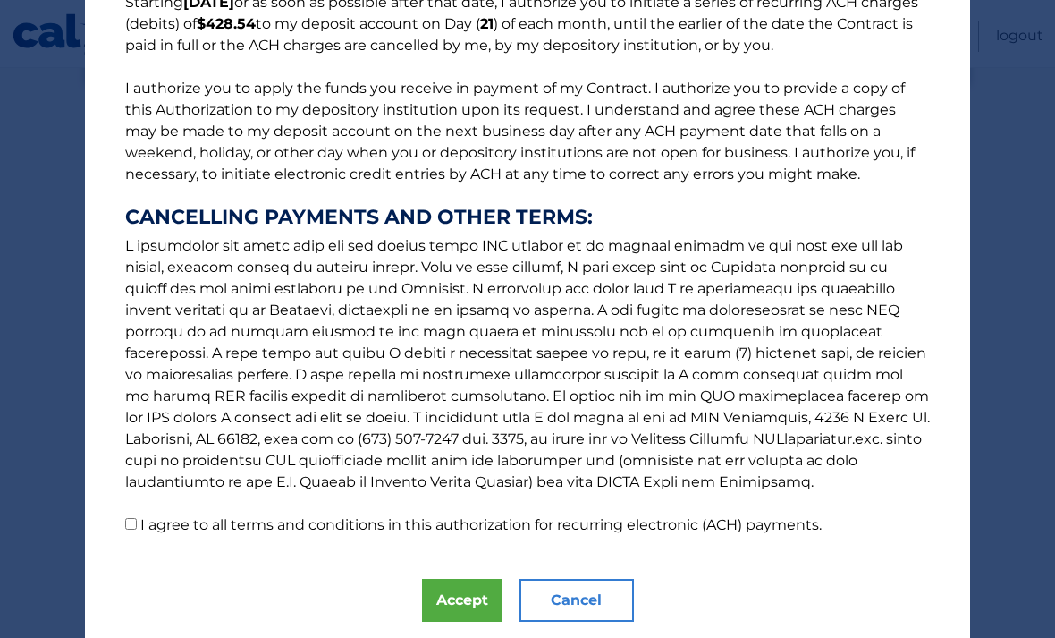
scroll to position [172, 0]
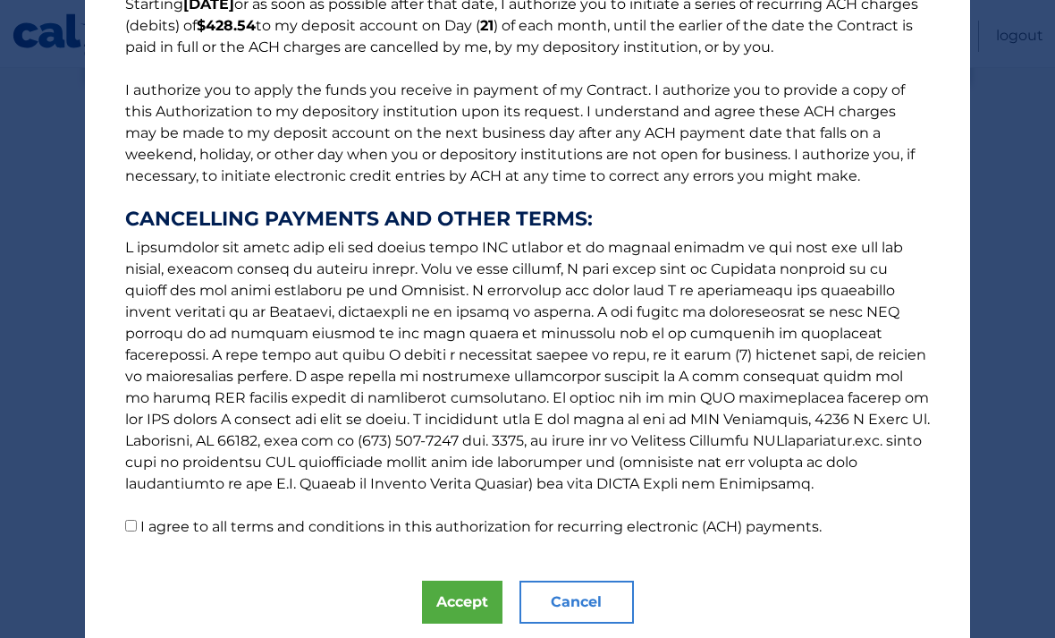
click at [127, 531] on input "I agree to all terms and conditions in this authorization for recurring electro…" at bounding box center [131, 526] width 12 height 12
checkbox input "true"
click at [467, 591] on button "Accept" at bounding box center [462, 601] width 80 height 43
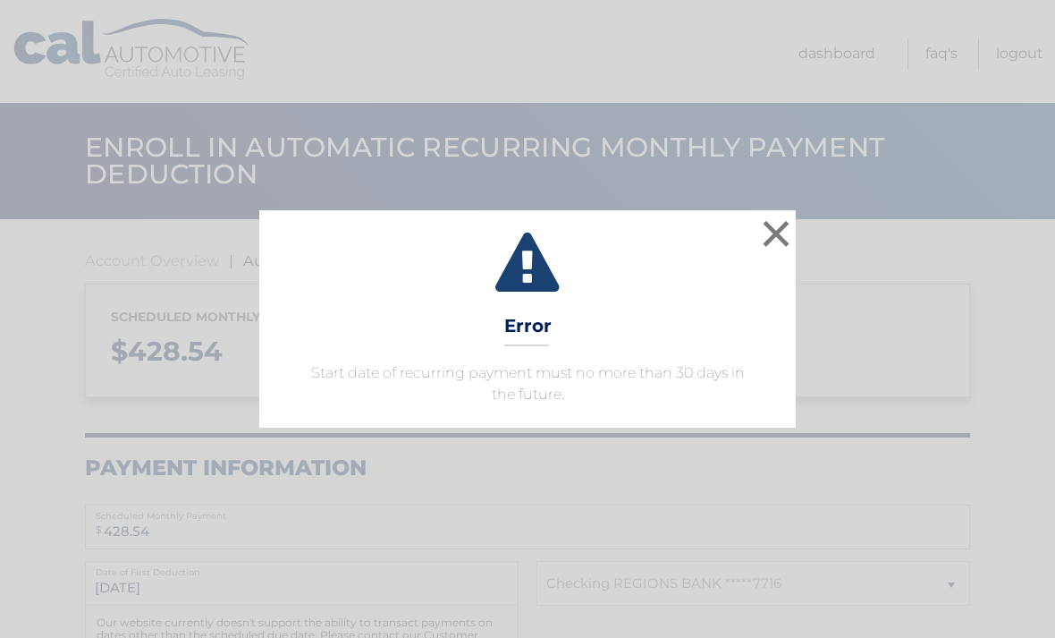
select select "YmYxYThhMTctNDFhZC00ODQ5LWE4ZDAtZDUwYjZlOTA2YjBm"
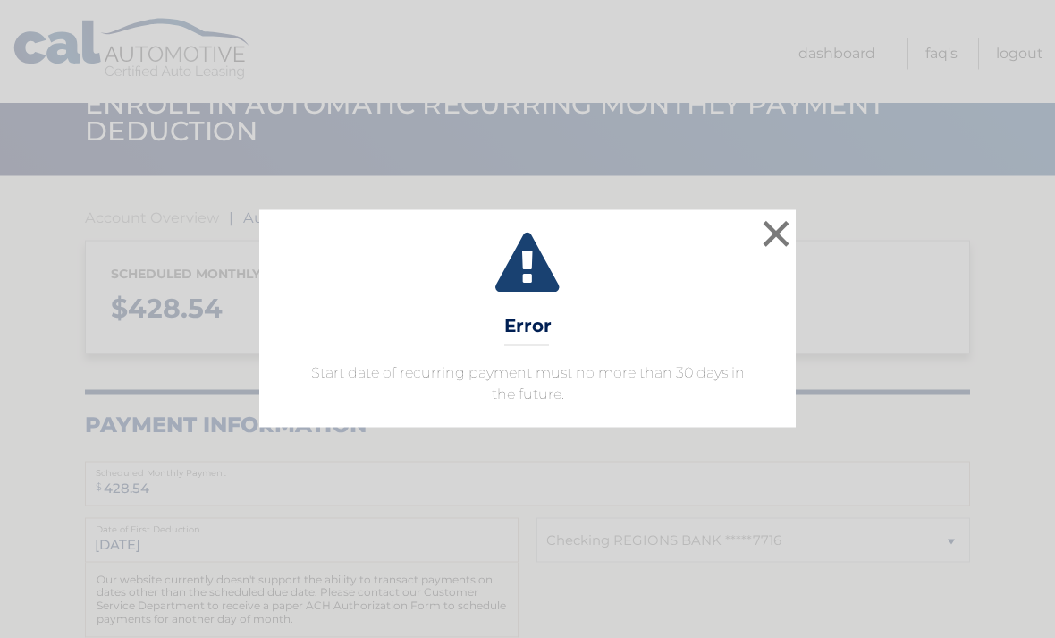
scroll to position [44, 0]
click at [771, 251] on button "×" at bounding box center [776, 234] width 36 height 36
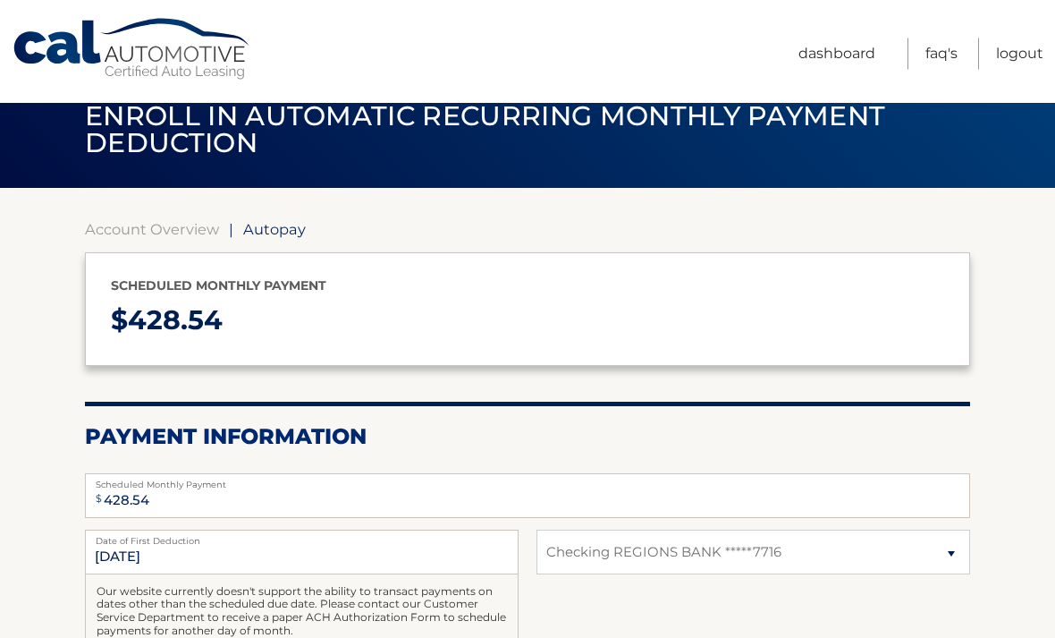
scroll to position [0, 0]
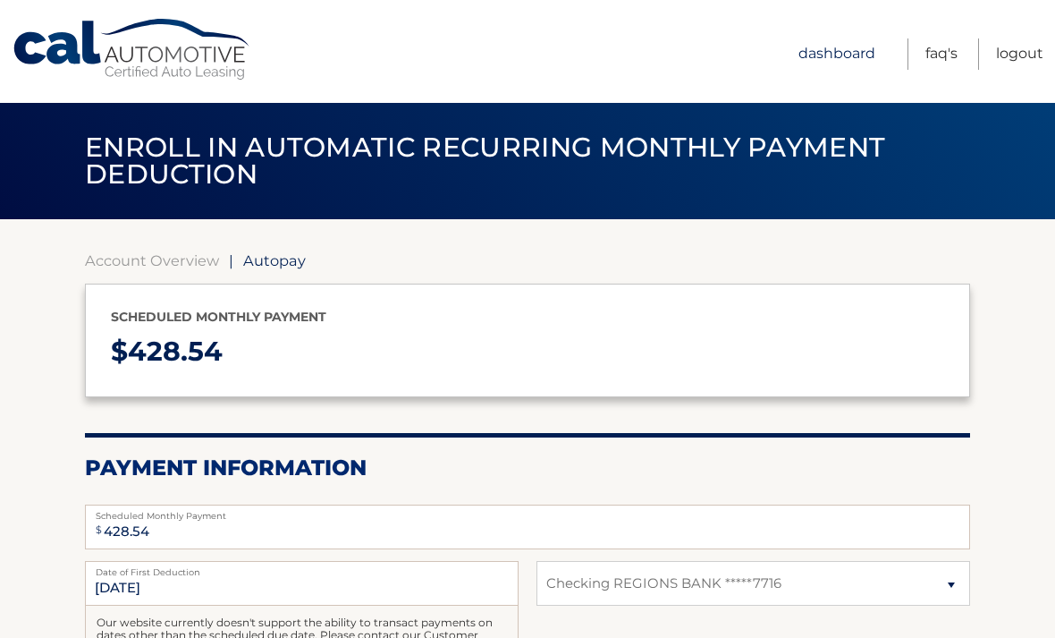
click at [843, 58] on link "Dashboard" at bounding box center [837, 53] width 77 height 31
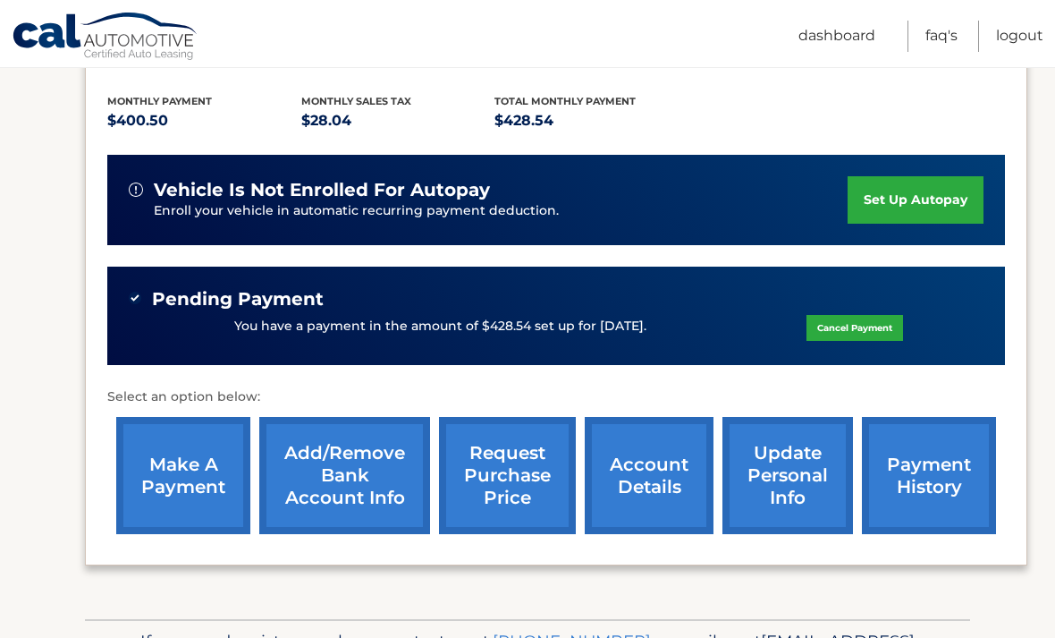
scroll to position [387, 0]
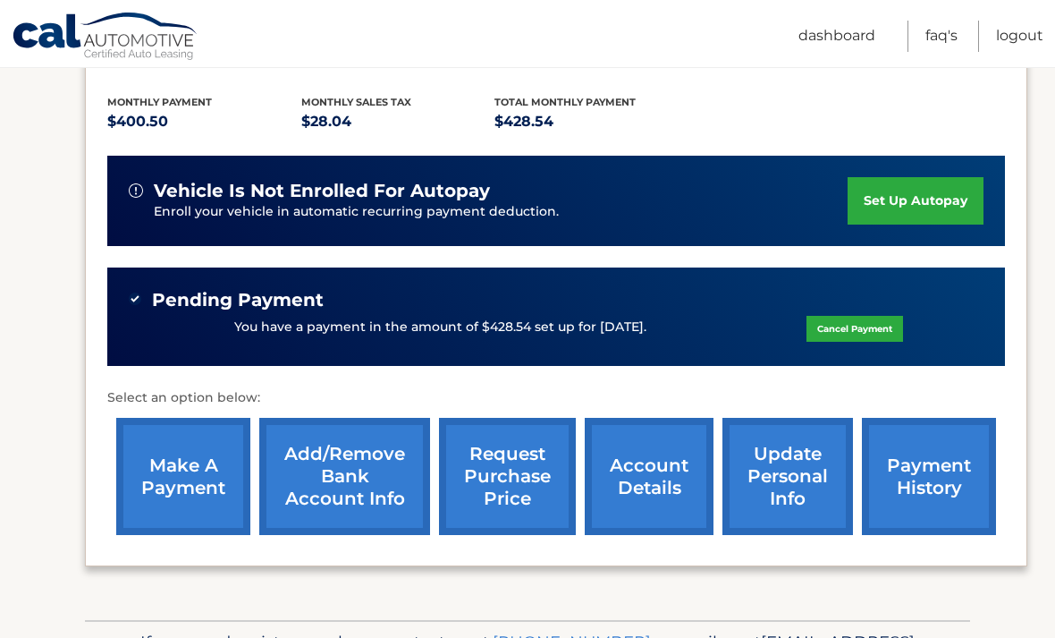
click at [946, 460] on link "payment history" at bounding box center [929, 476] width 134 height 117
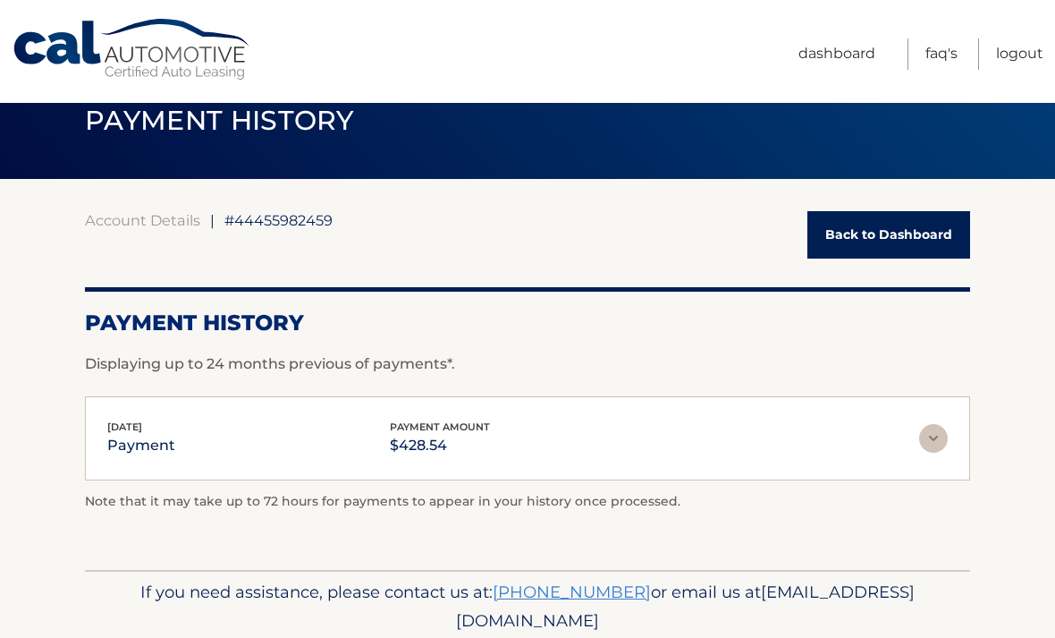
scroll to position [47, 0]
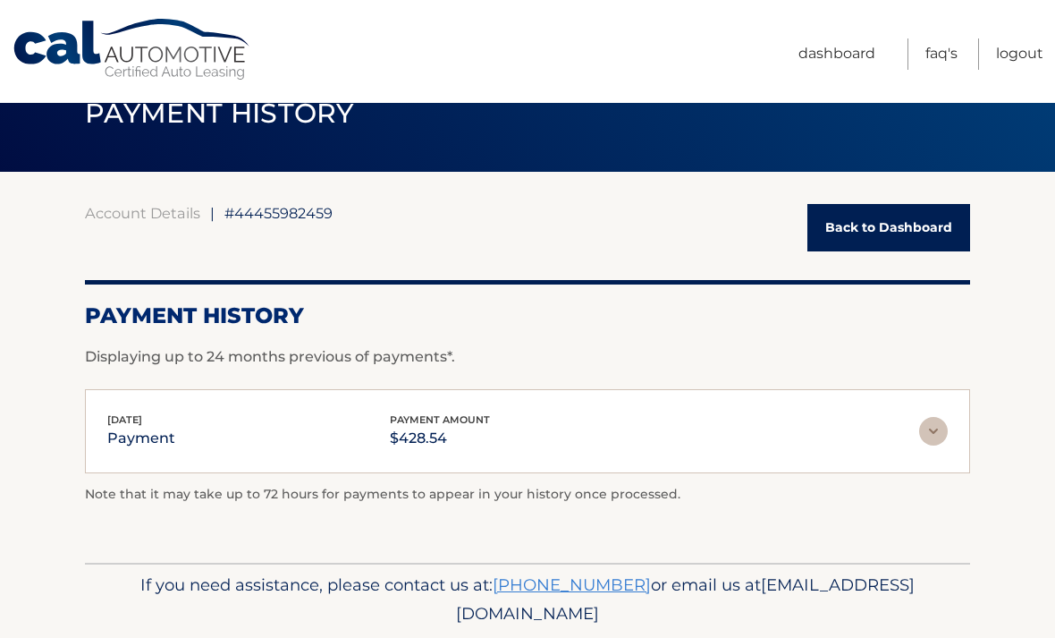
click at [930, 430] on img at bounding box center [933, 431] width 29 height 29
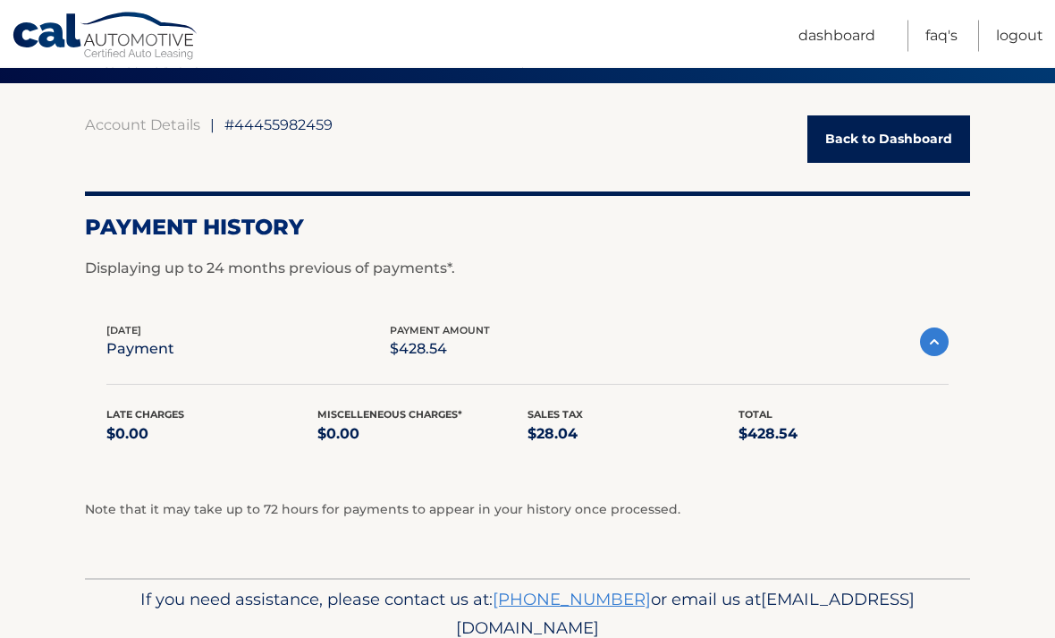
scroll to position [150, 0]
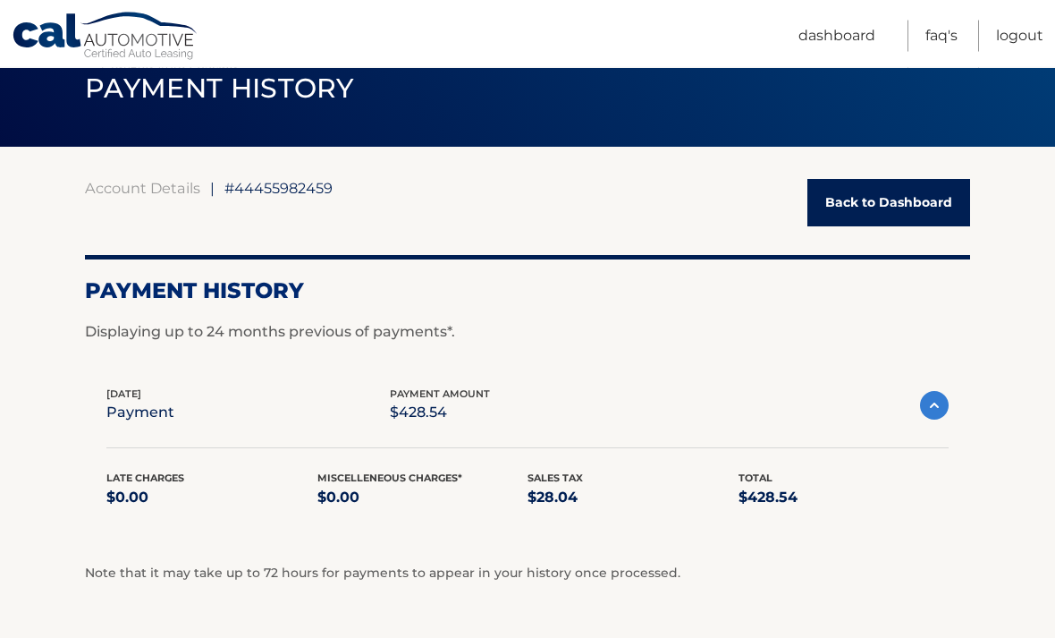
click at [932, 400] on img at bounding box center [934, 406] width 29 height 29
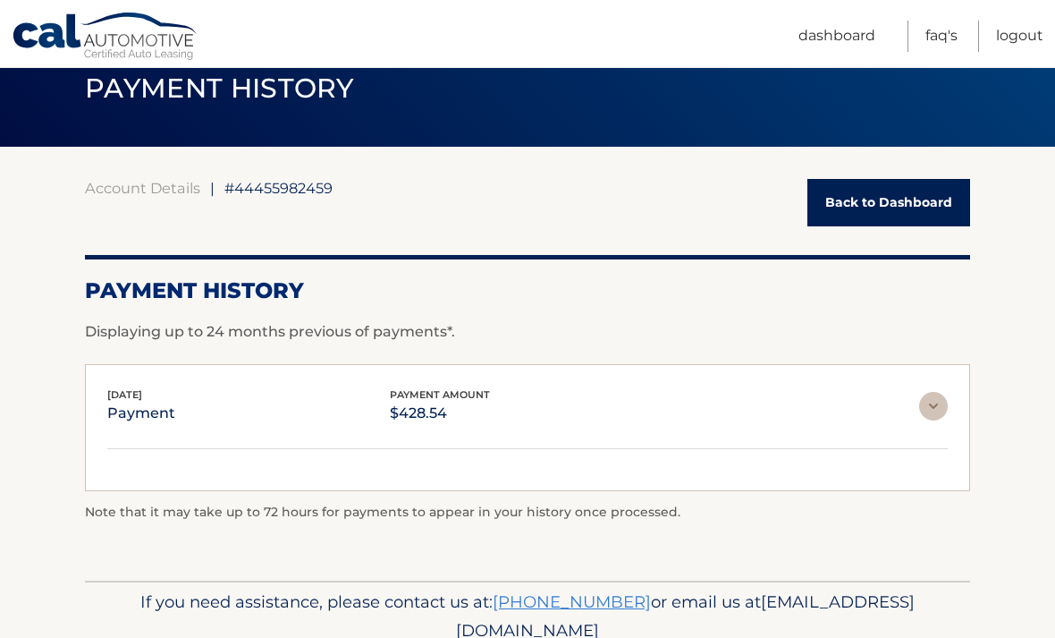
scroll to position [47, 0]
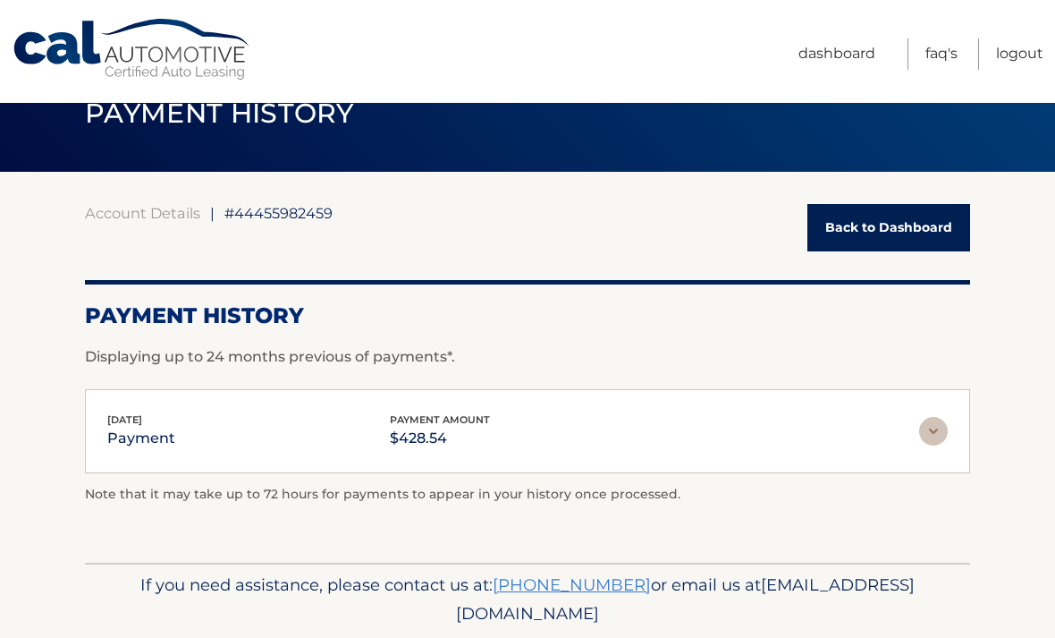
click at [906, 225] on link "Back to Dashboard" at bounding box center [889, 227] width 163 height 47
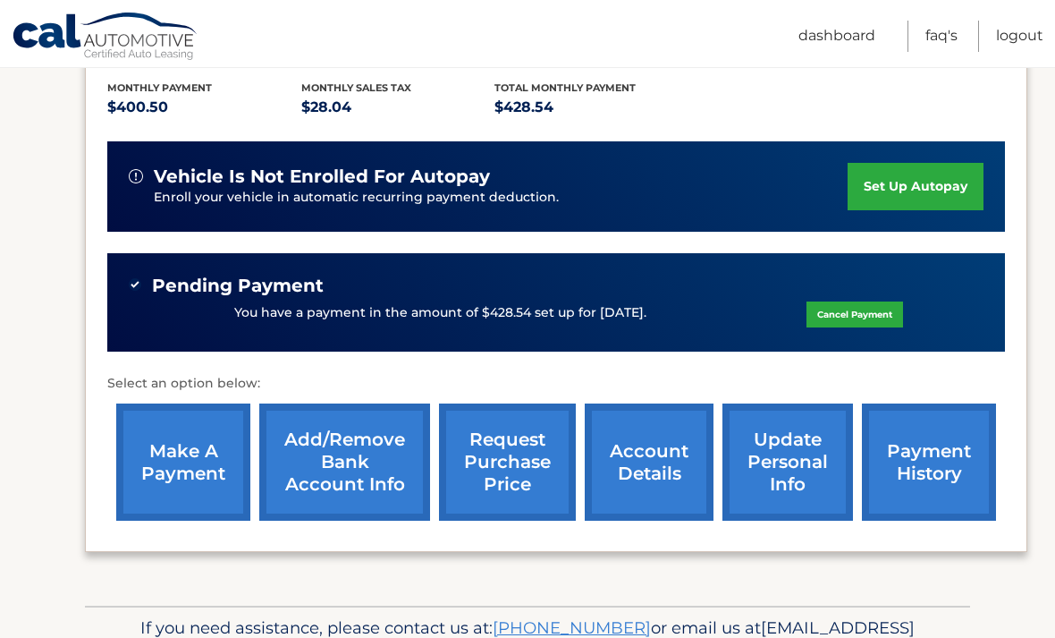
scroll to position [418, 0]
